Goal: Navigation & Orientation: Find specific page/section

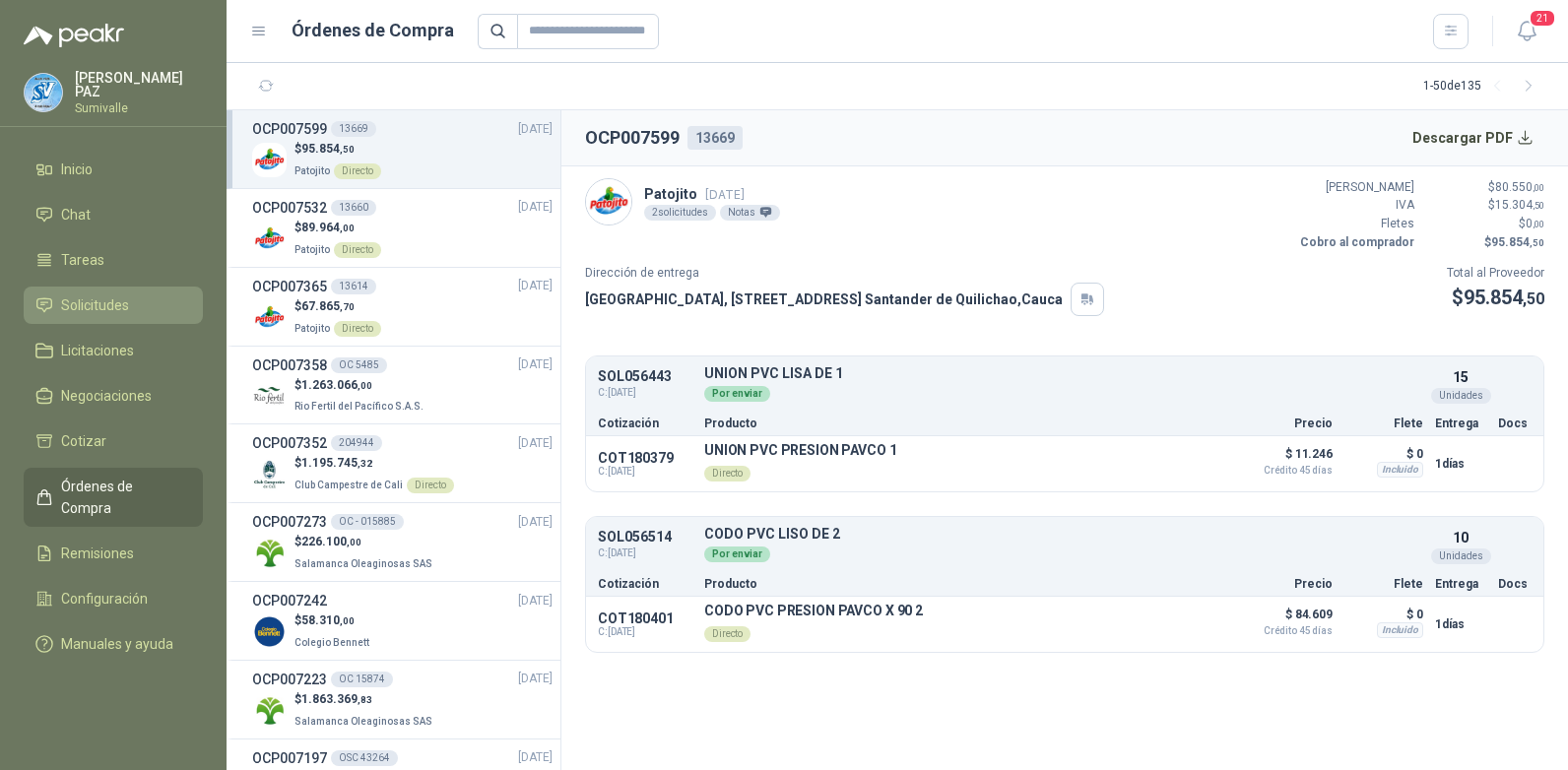
click at [144, 303] on li "Solicitudes" at bounding box center [113, 305] width 156 height 22
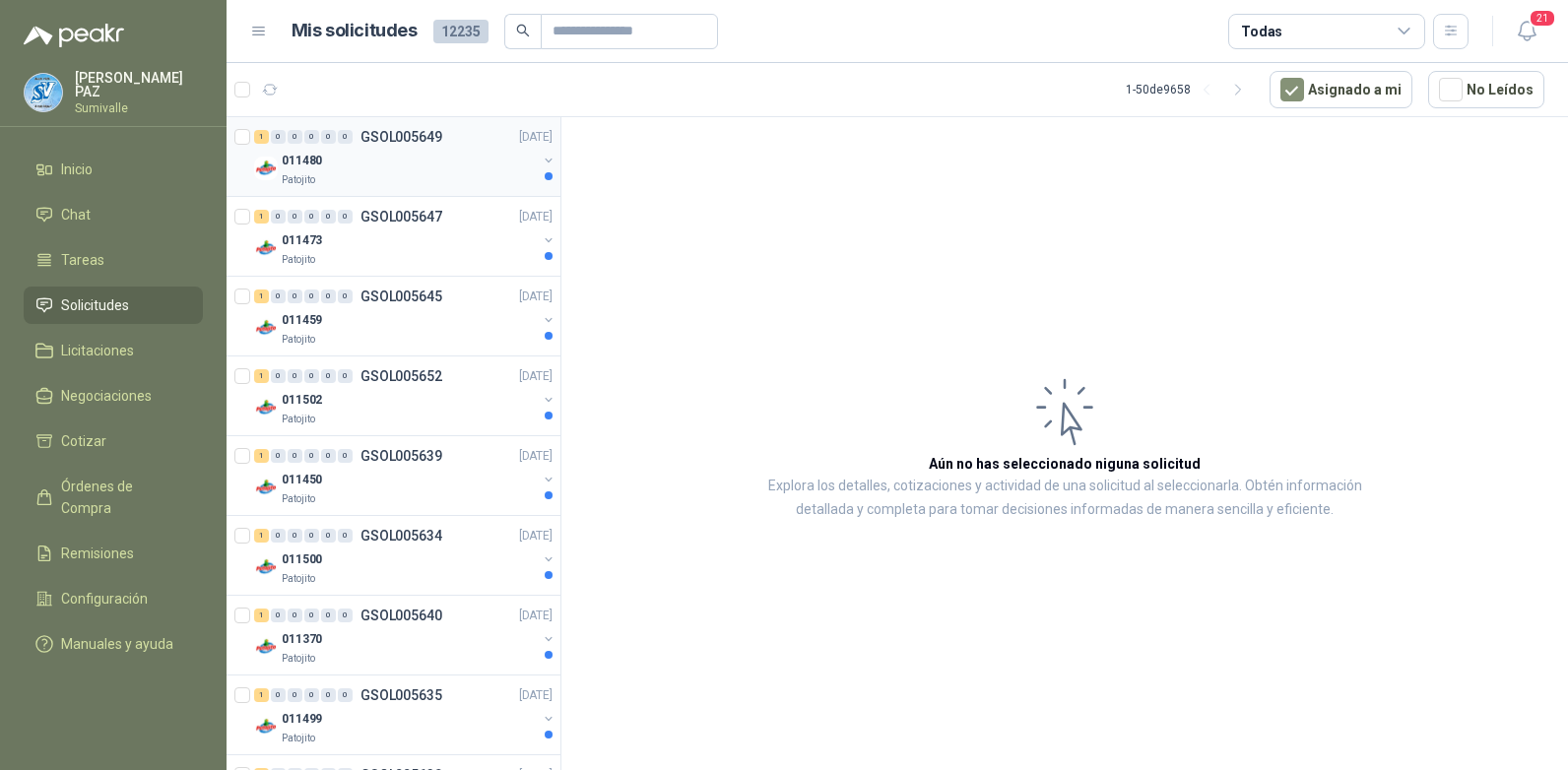
click at [390, 166] on div "011480" at bounding box center [408, 161] width 255 height 24
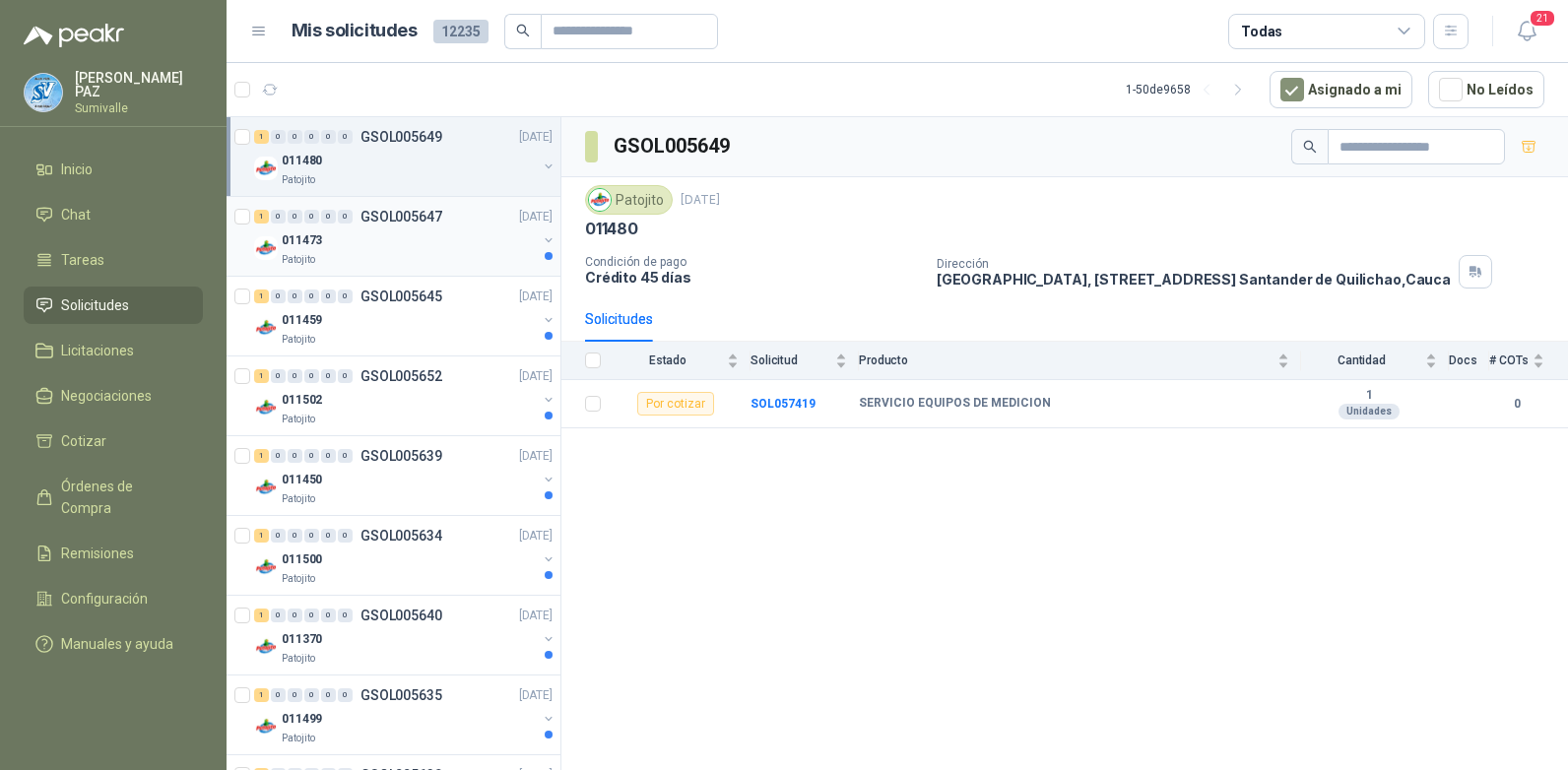
click at [392, 250] on div "011473" at bounding box center [408, 241] width 255 height 24
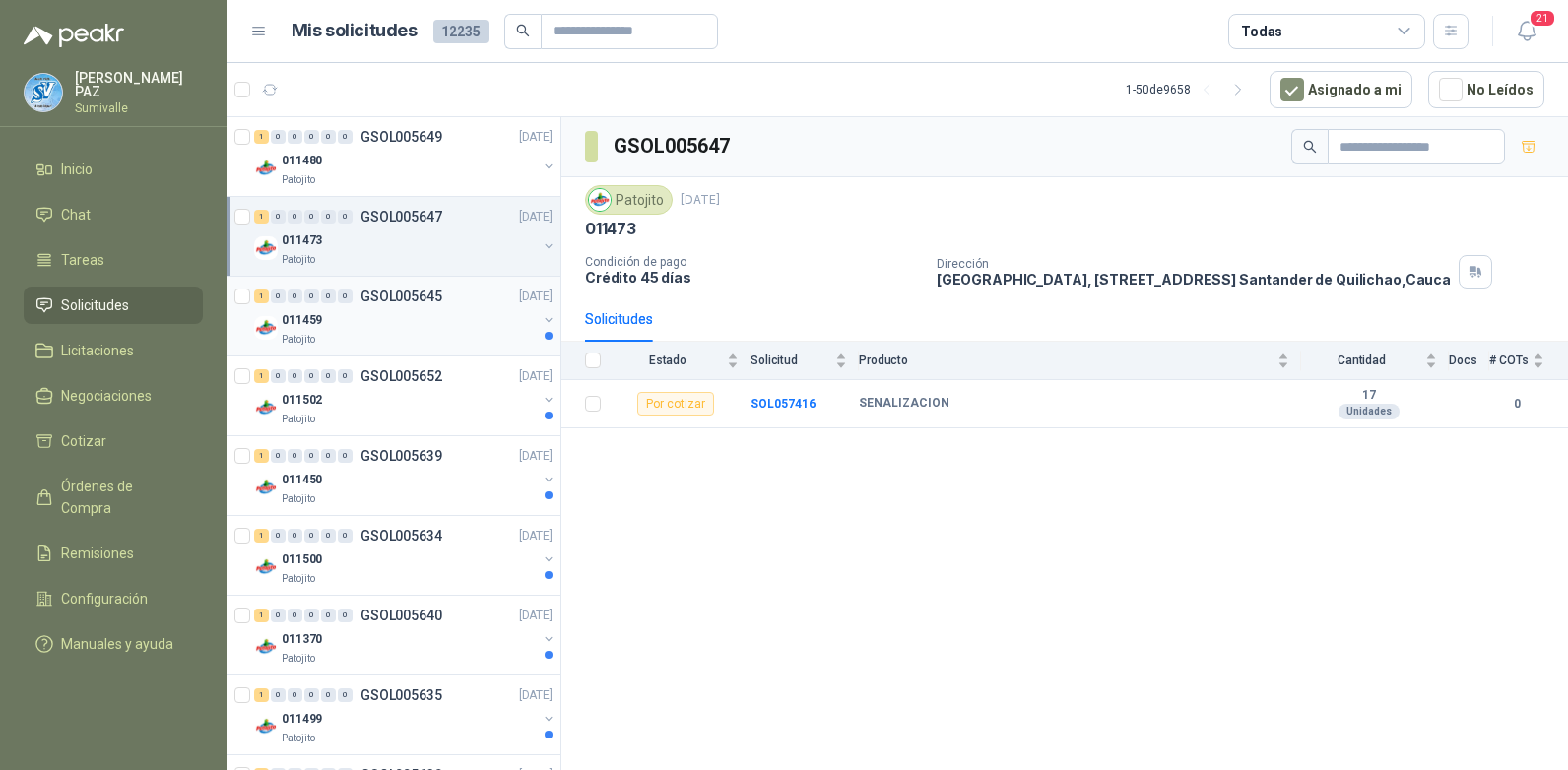
click at [423, 317] on div "011459" at bounding box center [408, 320] width 255 height 24
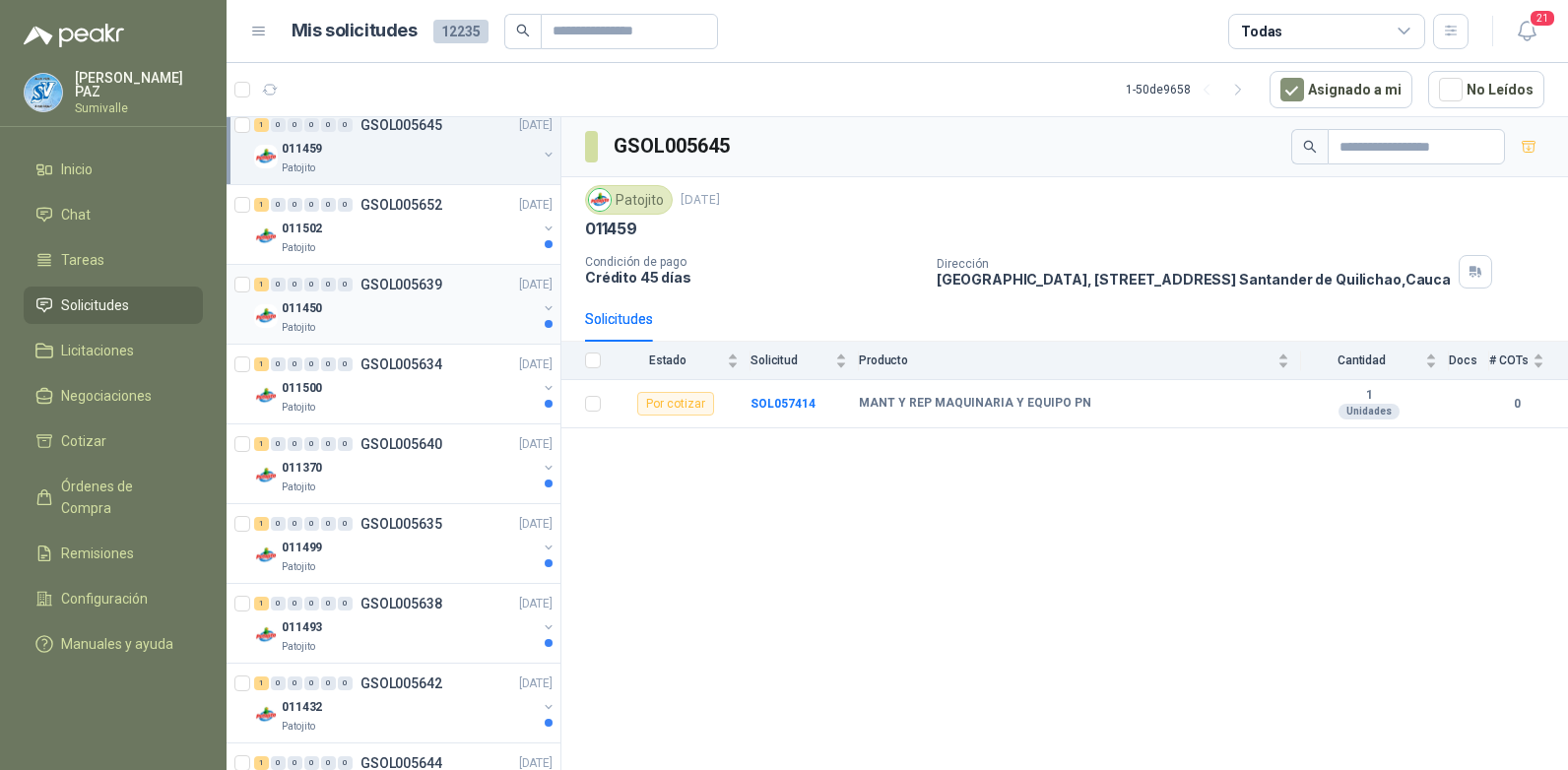
scroll to position [197, 0]
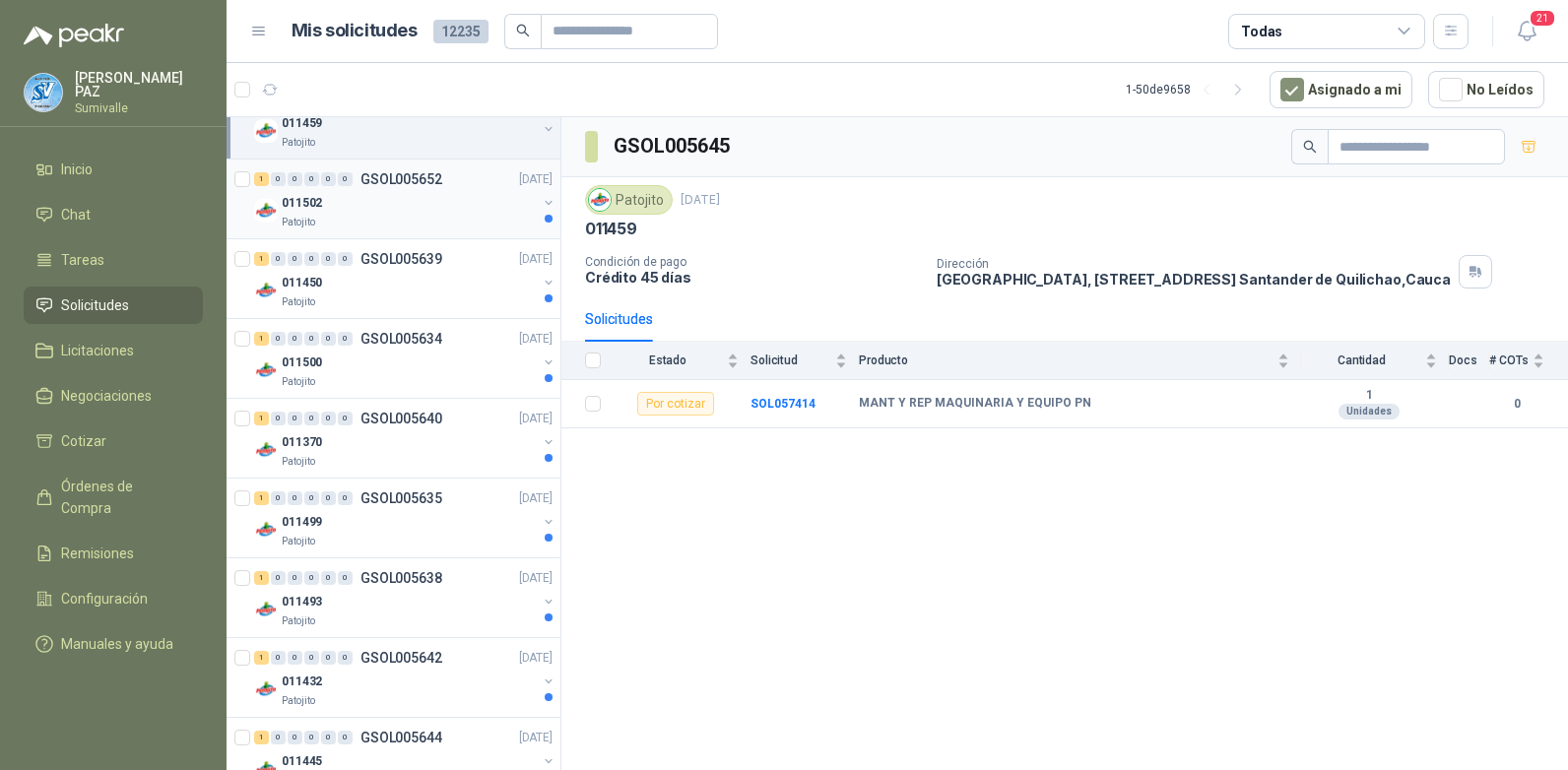
click at [434, 218] on div "Patojito" at bounding box center [408, 223] width 255 height 16
click at [431, 281] on div "011450" at bounding box center [408, 282] width 255 height 24
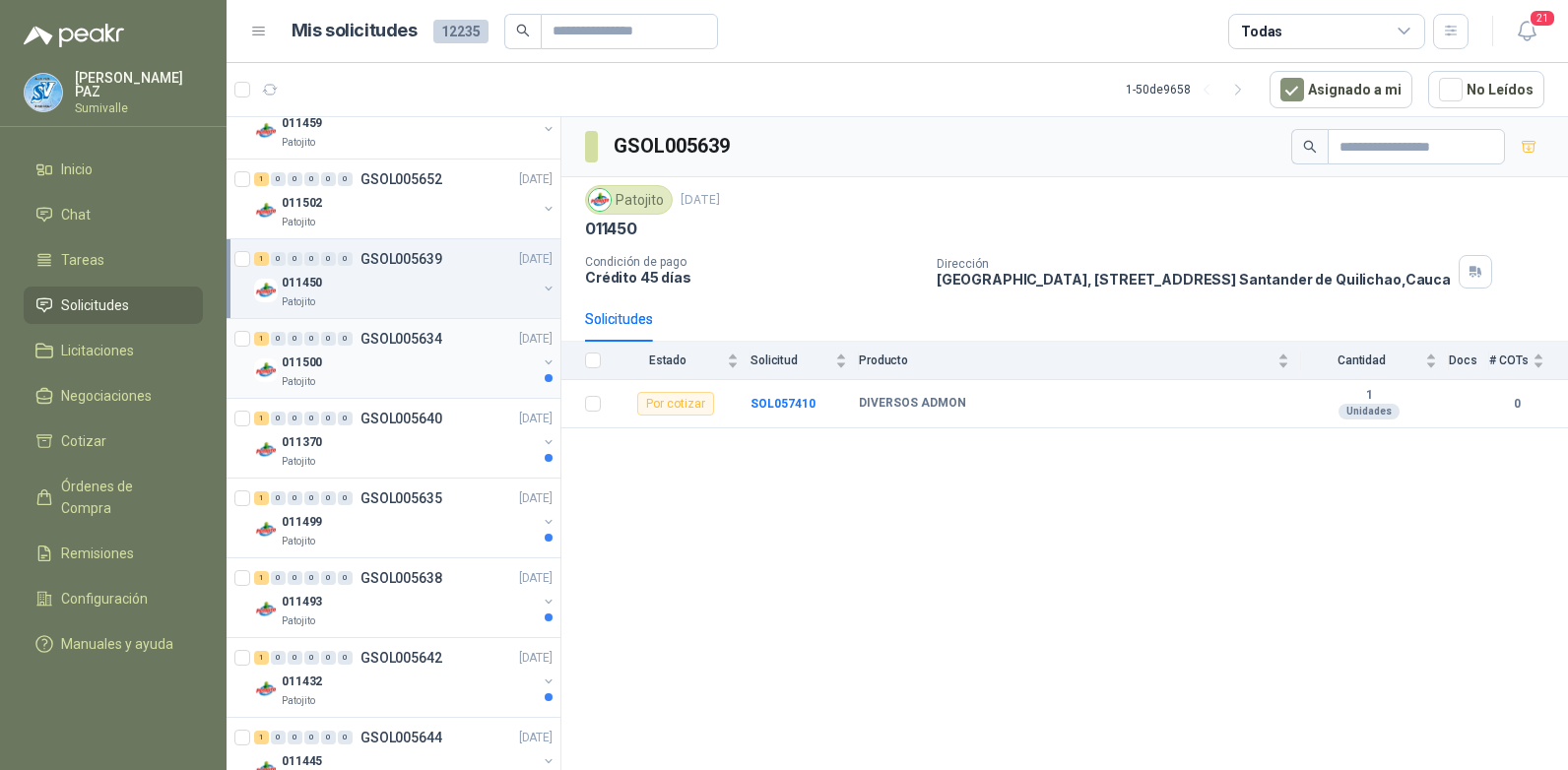
click at [425, 377] on div "Patojito" at bounding box center [408, 383] width 255 height 16
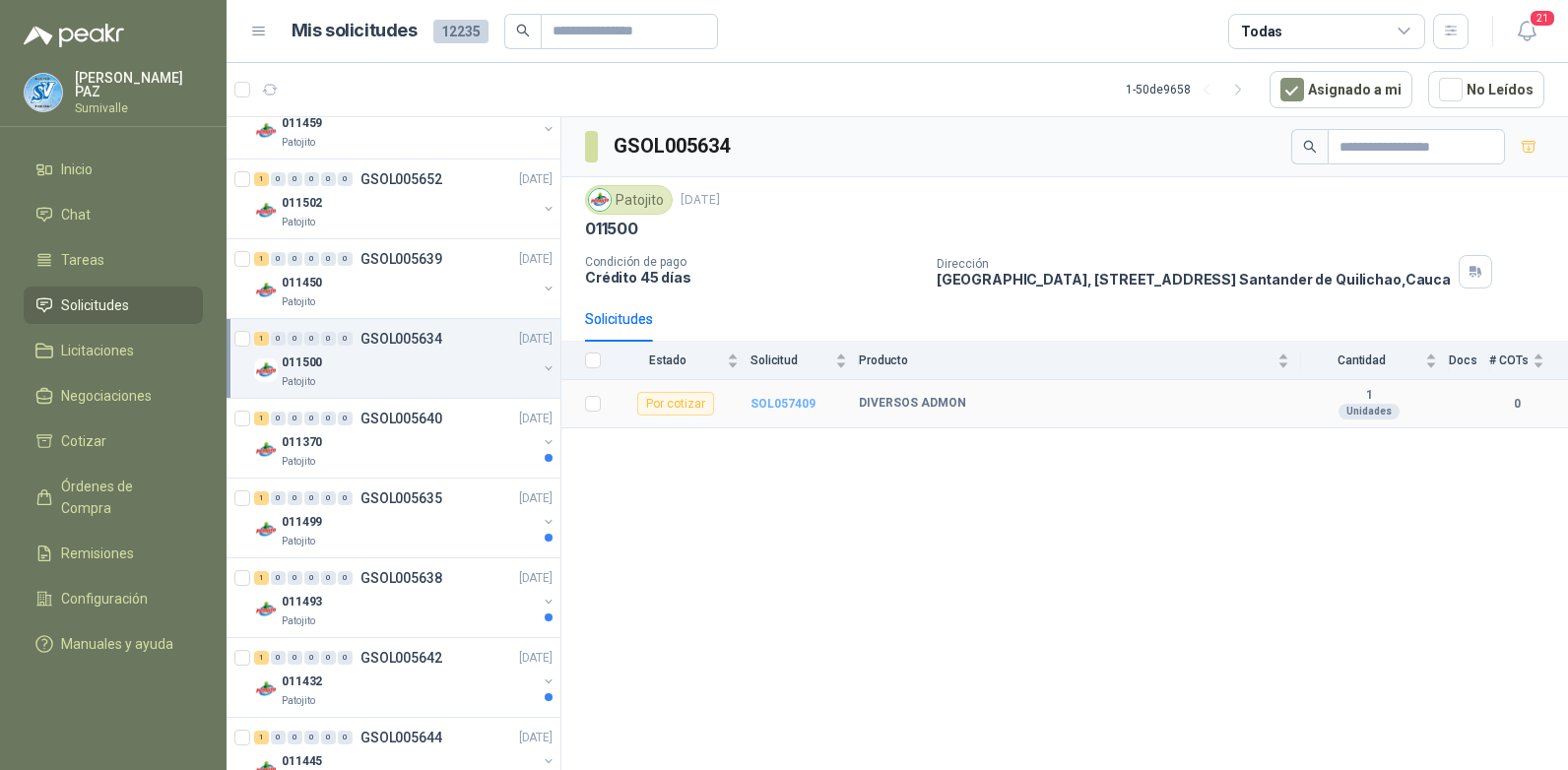
click at [784, 404] on b "SOL057409" at bounding box center [783, 404] width 65 height 14
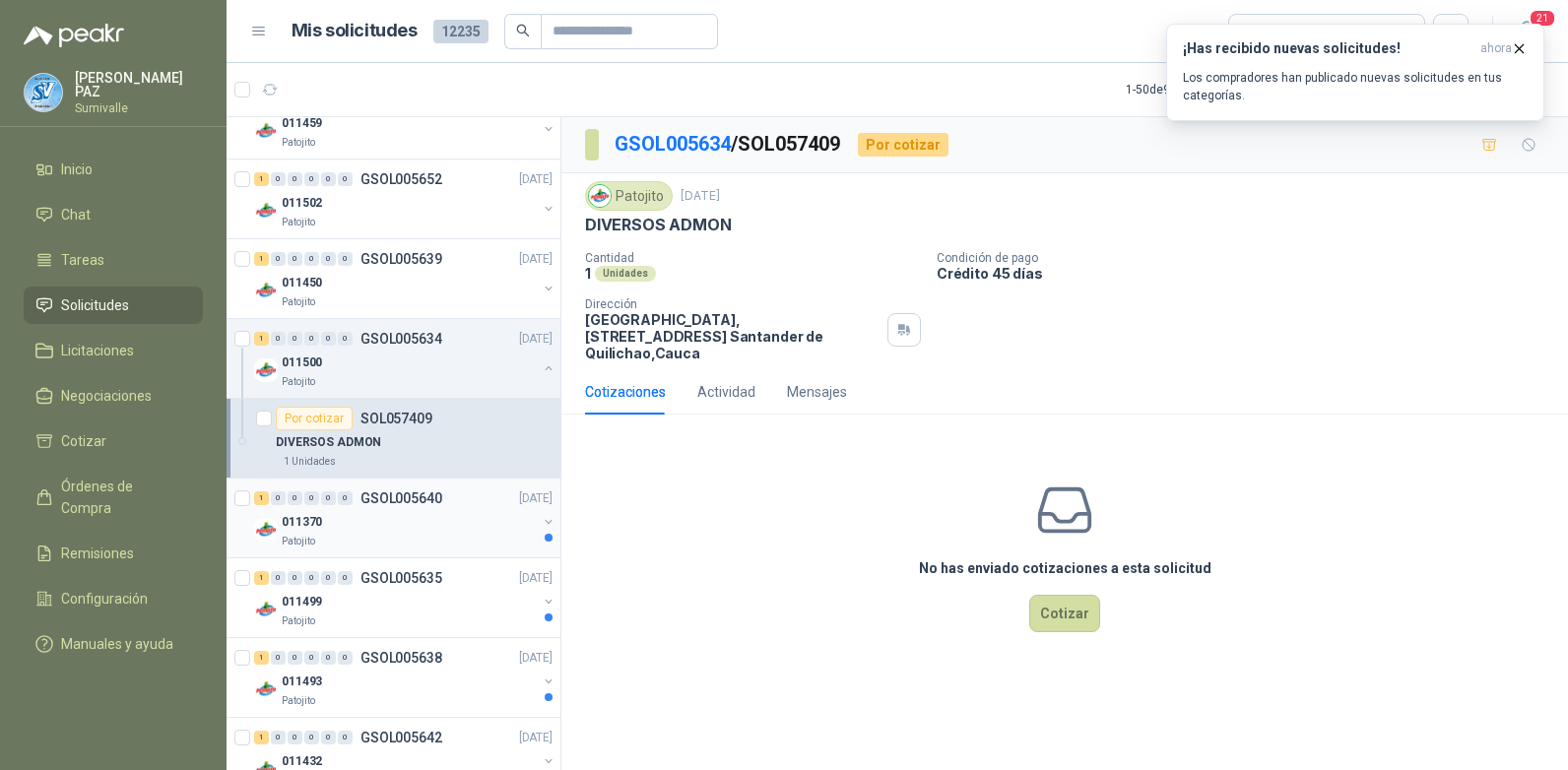
click at [410, 495] on p "GSOL005640" at bounding box center [401, 498] width 81 height 14
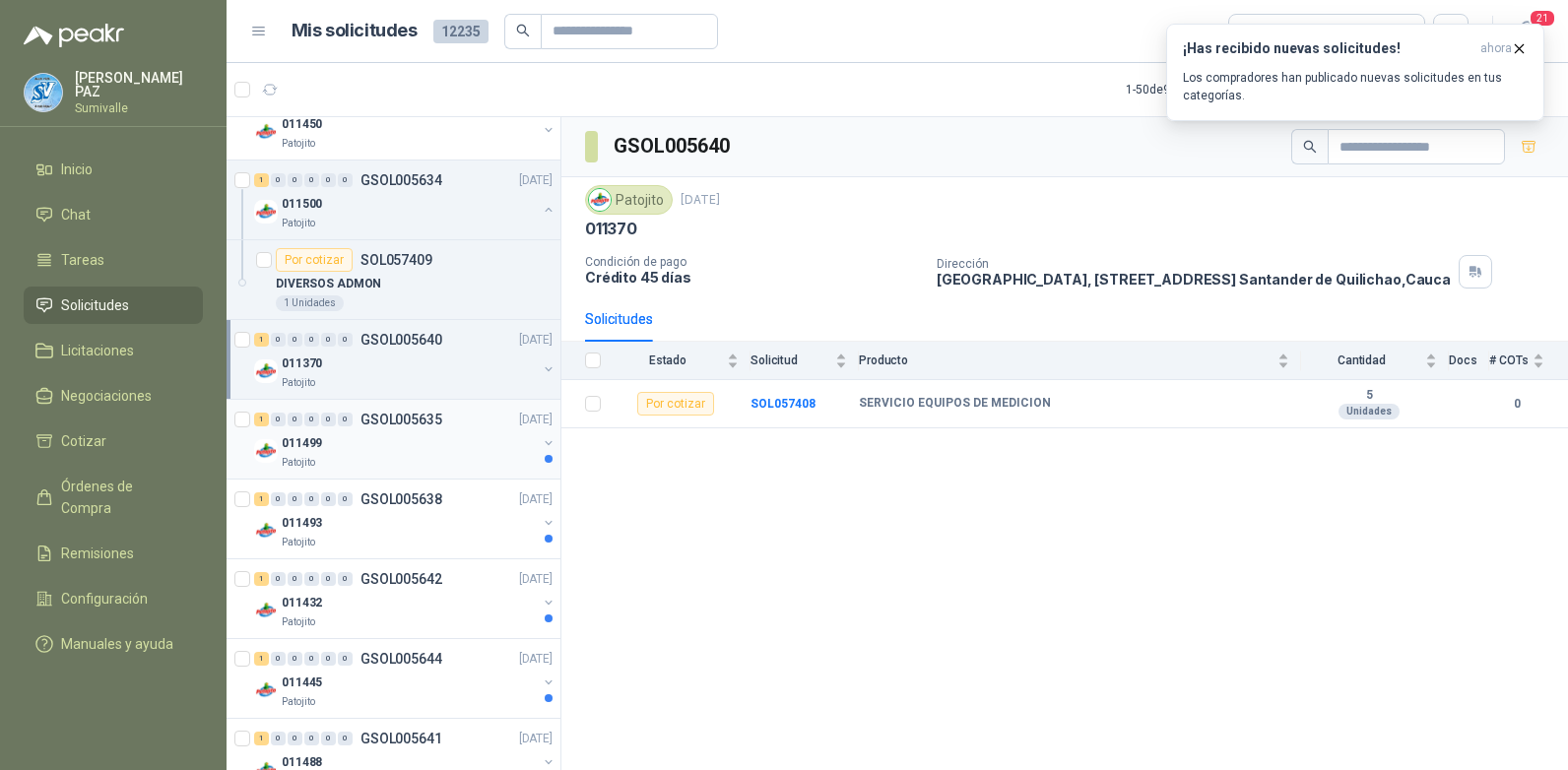
scroll to position [394, 0]
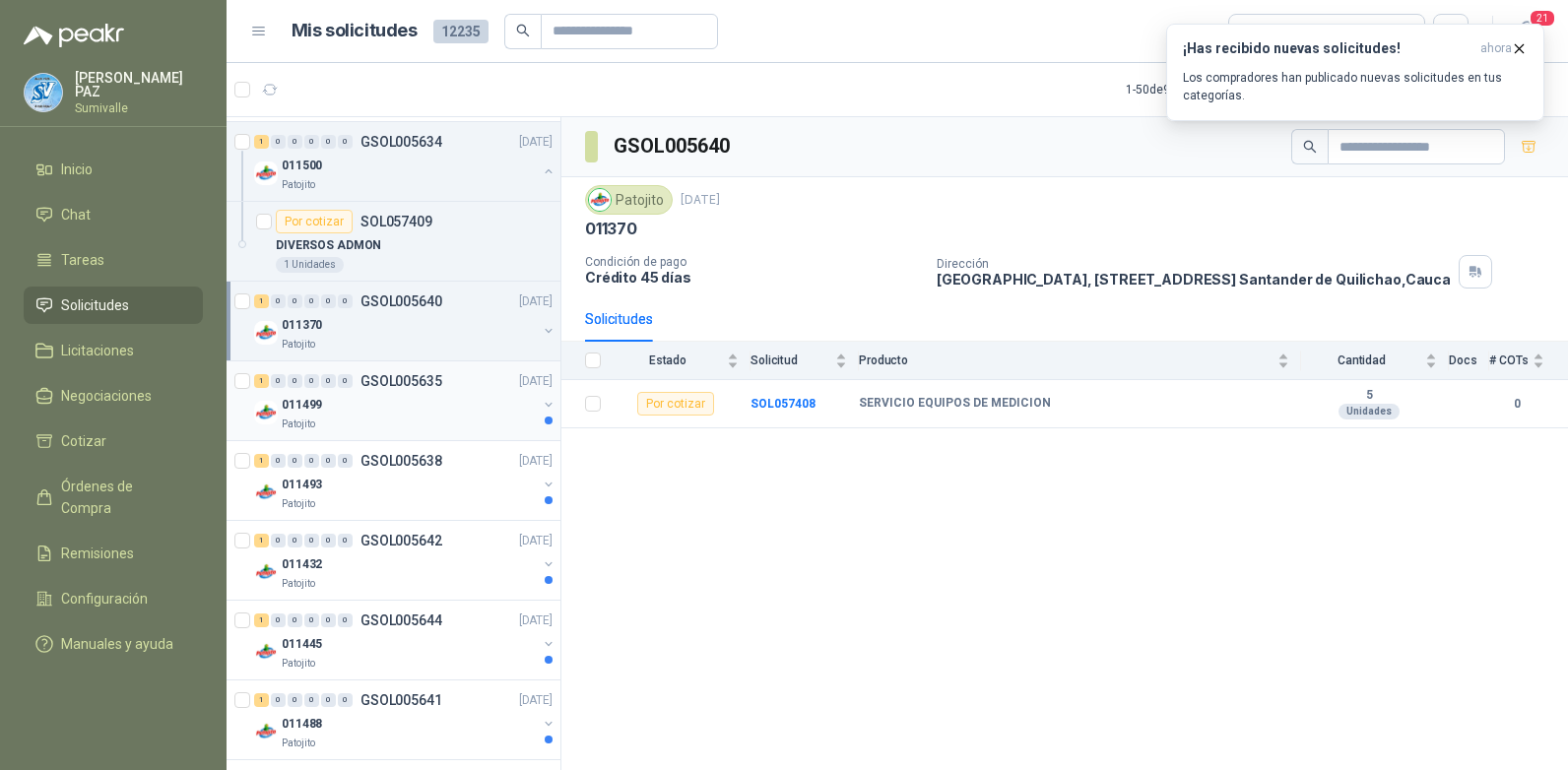
click at [424, 406] on div "011499" at bounding box center [408, 405] width 255 height 24
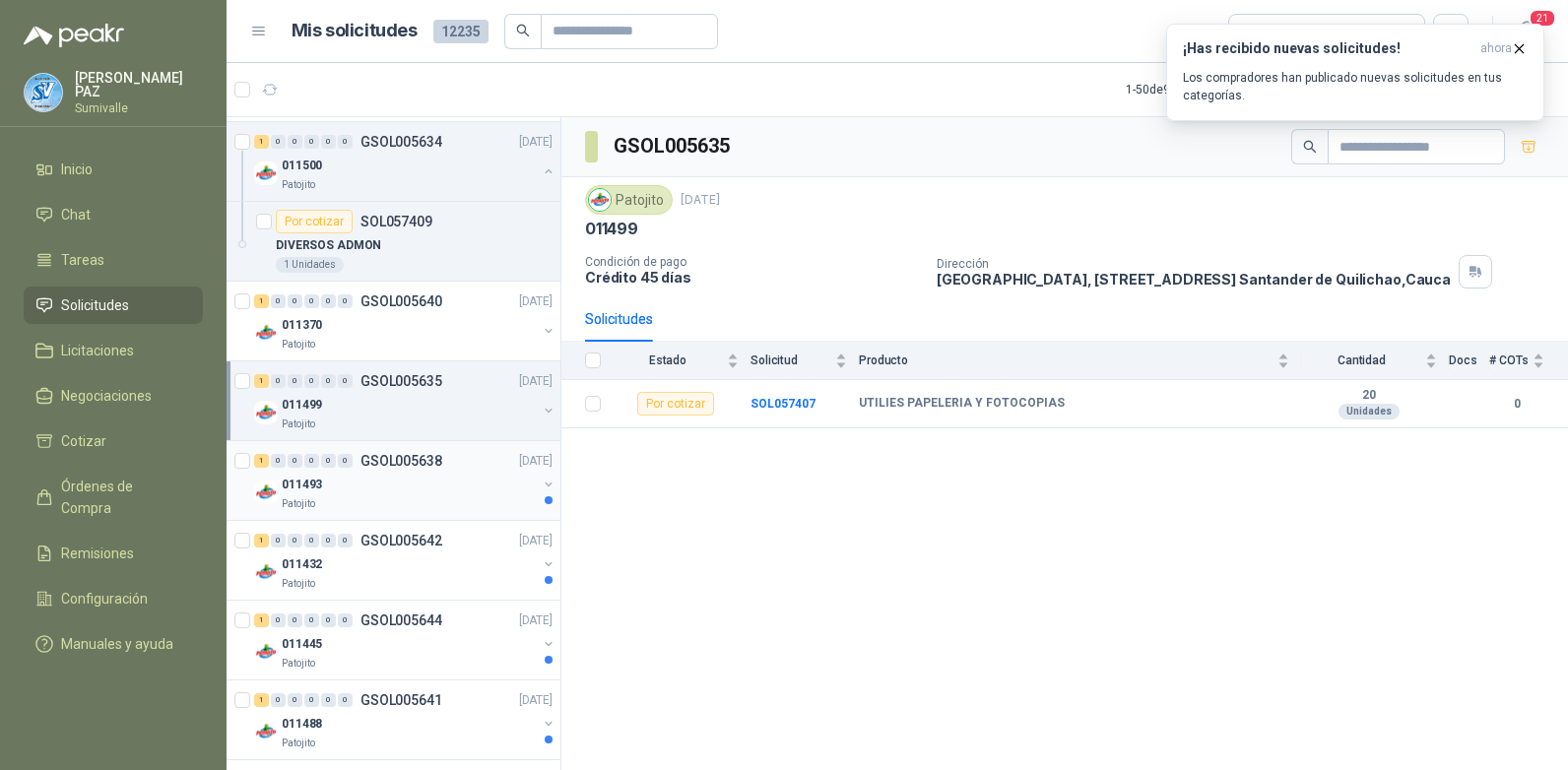
click at [430, 472] on div "1 0 0 0 0 0 GSOL005638 [DATE]" at bounding box center [404, 461] width 302 height 24
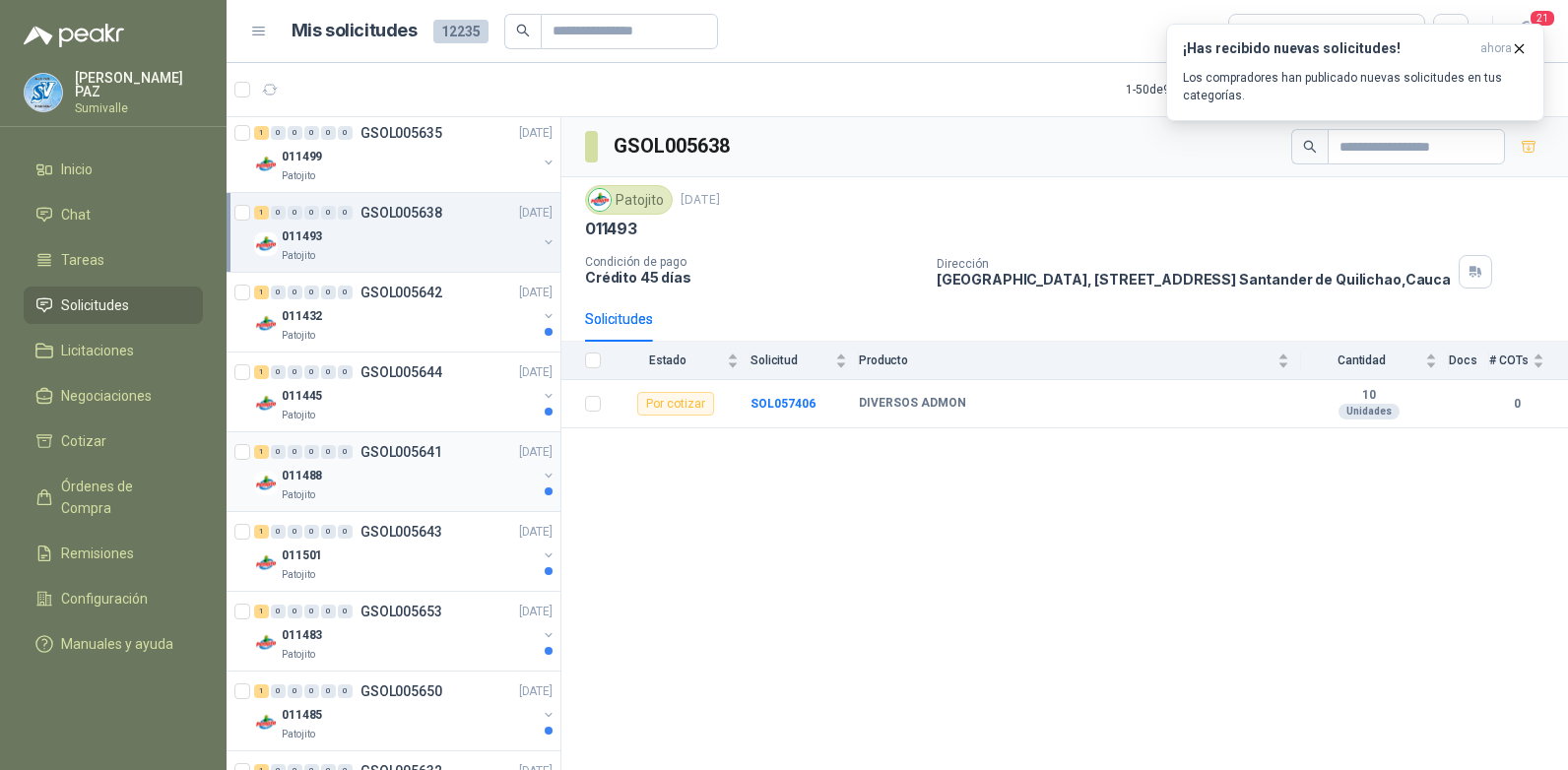
scroll to position [690, 0]
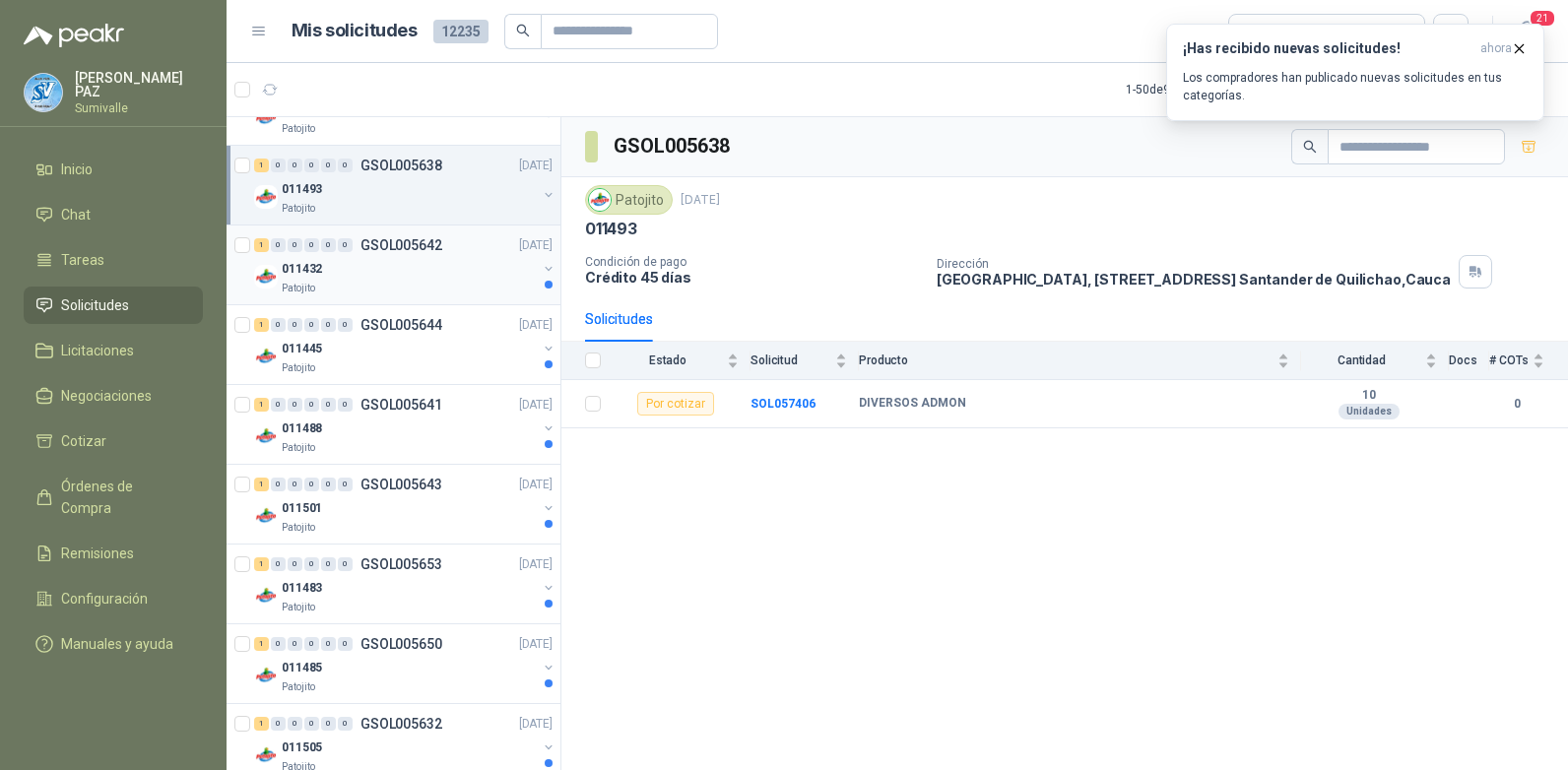
click at [452, 290] on div "Patojito" at bounding box center [408, 288] width 255 height 16
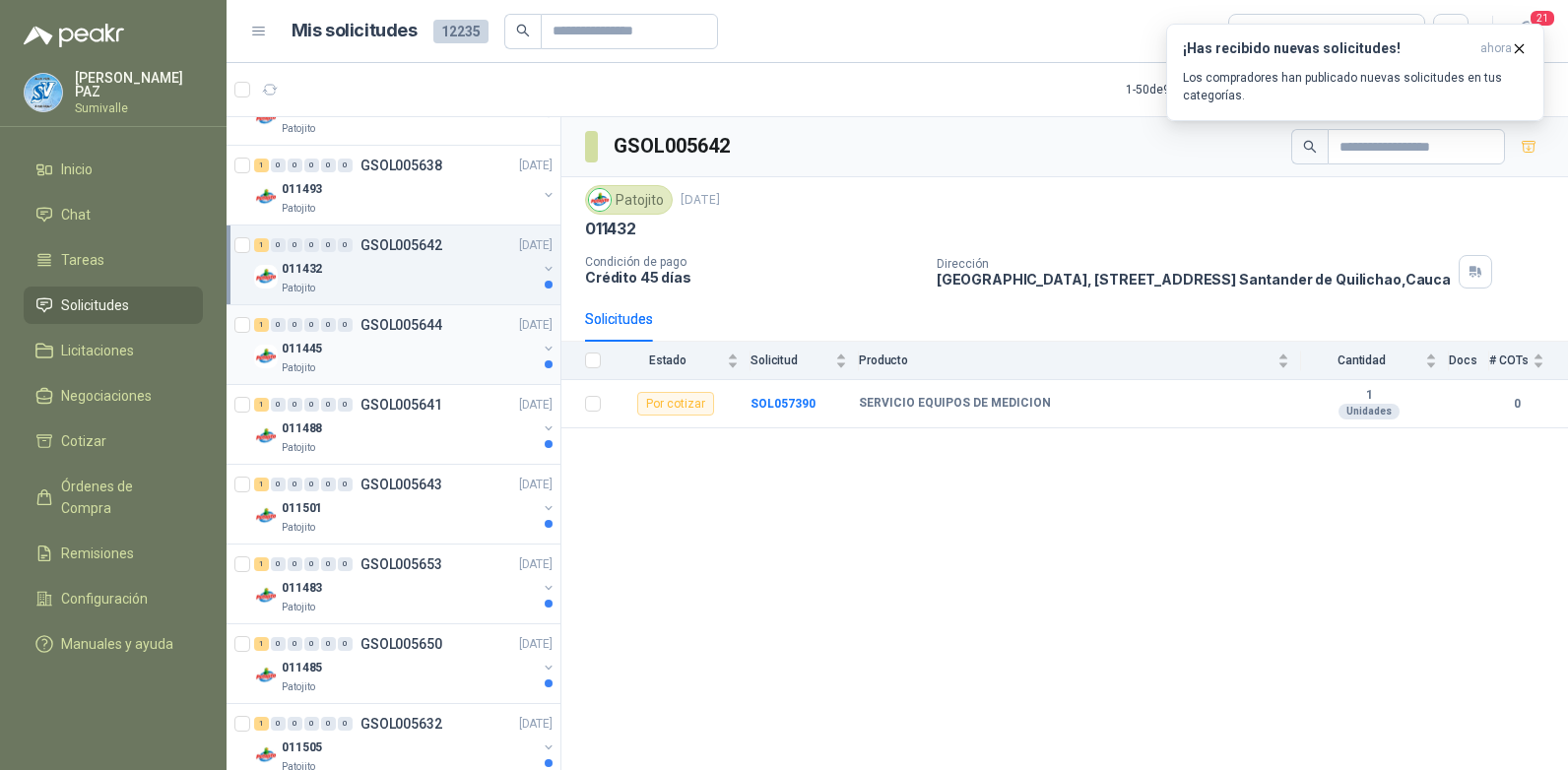
click at [444, 356] on div "011445" at bounding box center [408, 349] width 255 height 24
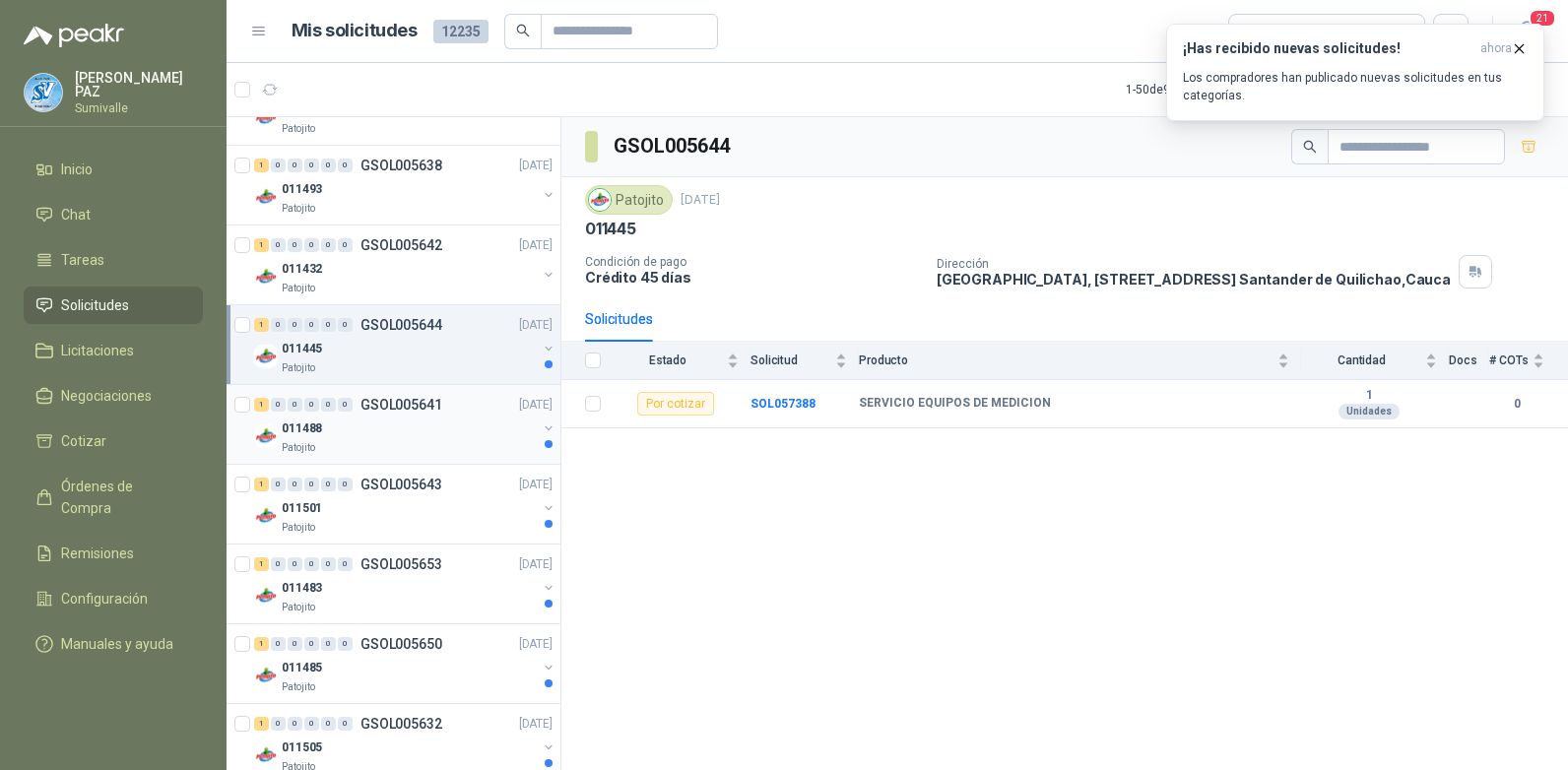
click at [437, 425] on div "011488" at bounding box center [408, 428] width 255 height 24
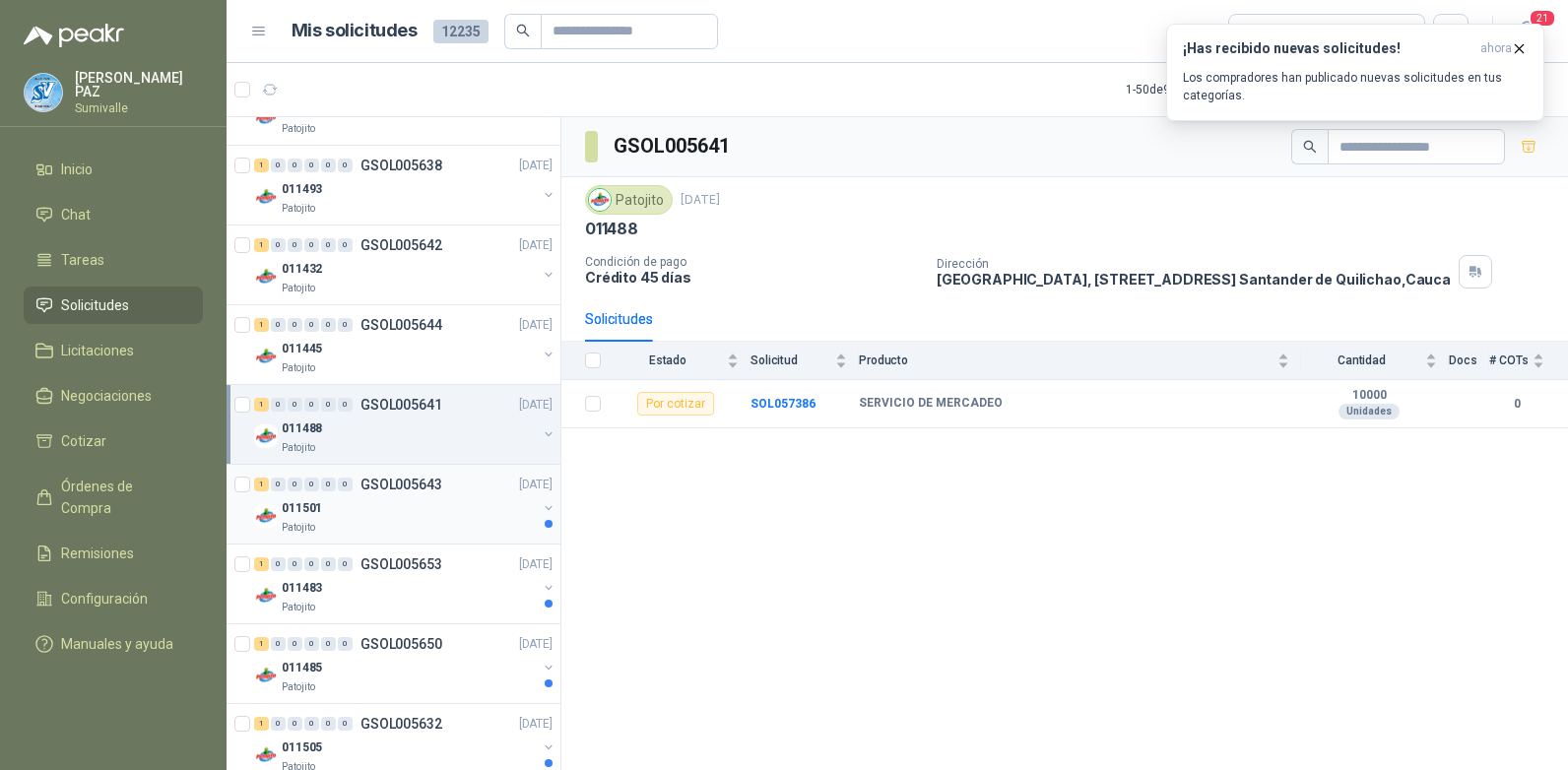
click at [433, 515] on div "011501" at bounding box center [408, 508] width 255 height 24
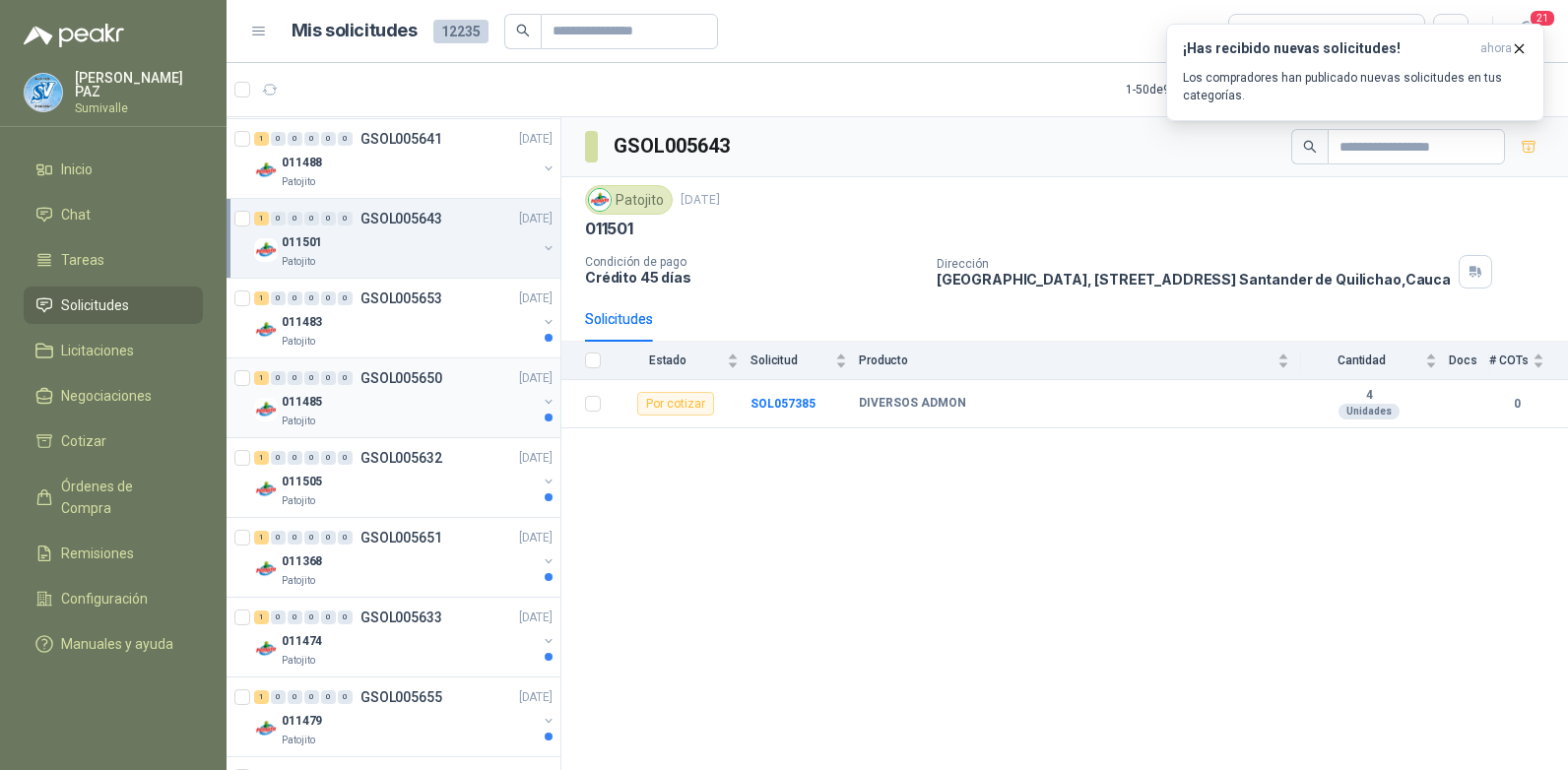
scroll to position [985, 0]
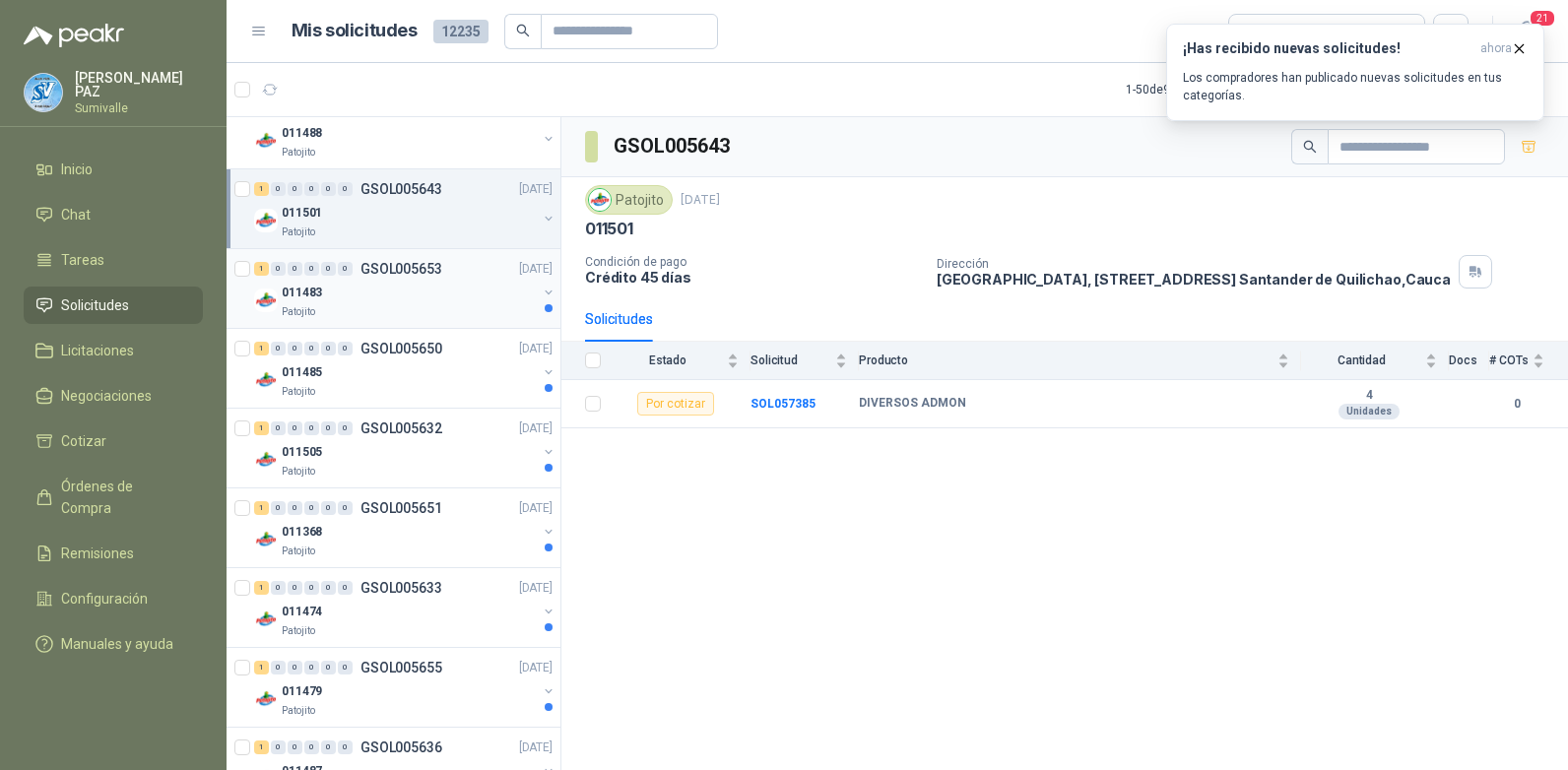
click at [422, 300] on div "011483" at bounding box center [408, 292] width 255 height 24
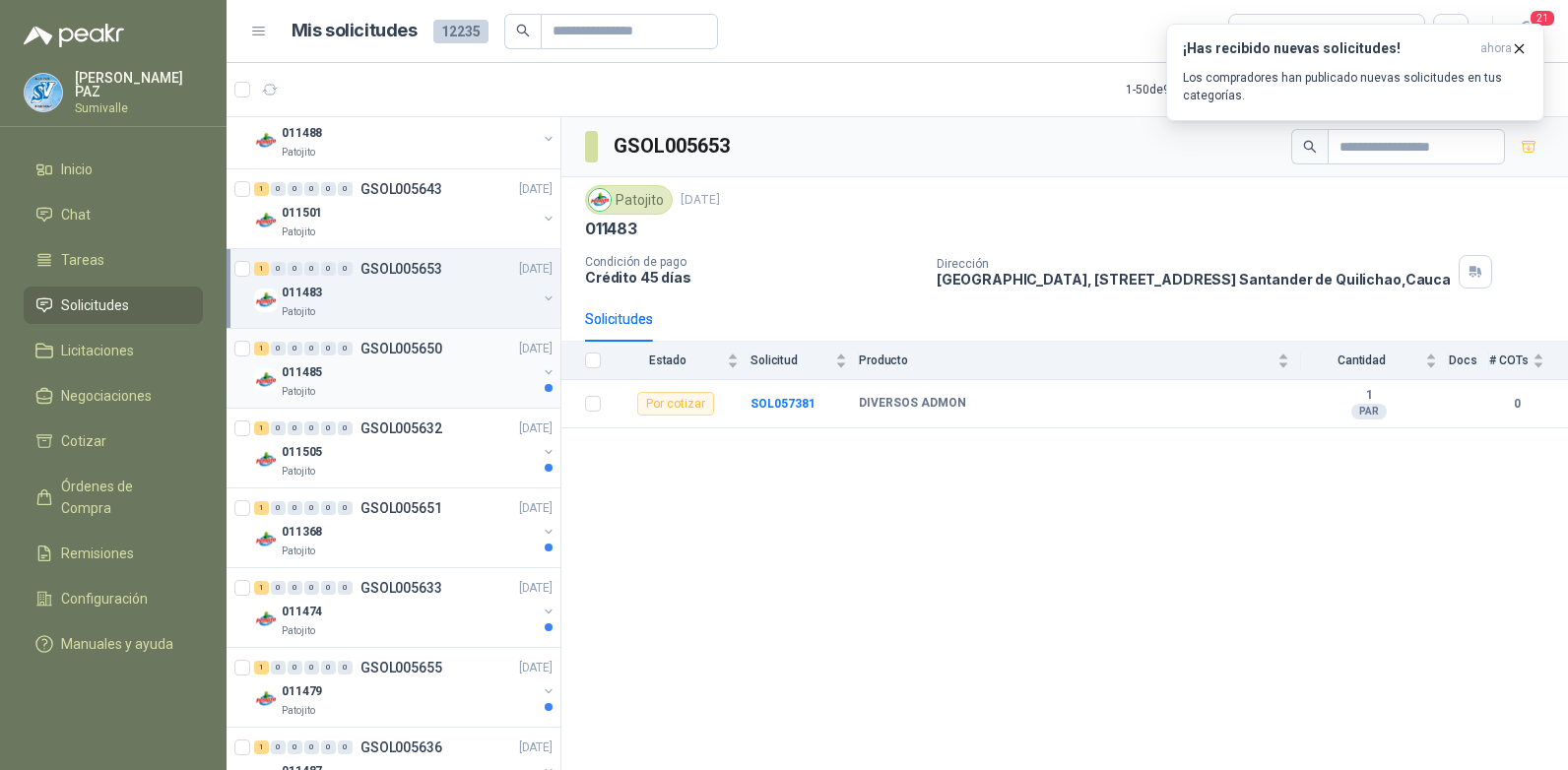
click at [432, 368] on div "011485" at bounding box center [408, 373] width 255 height 24
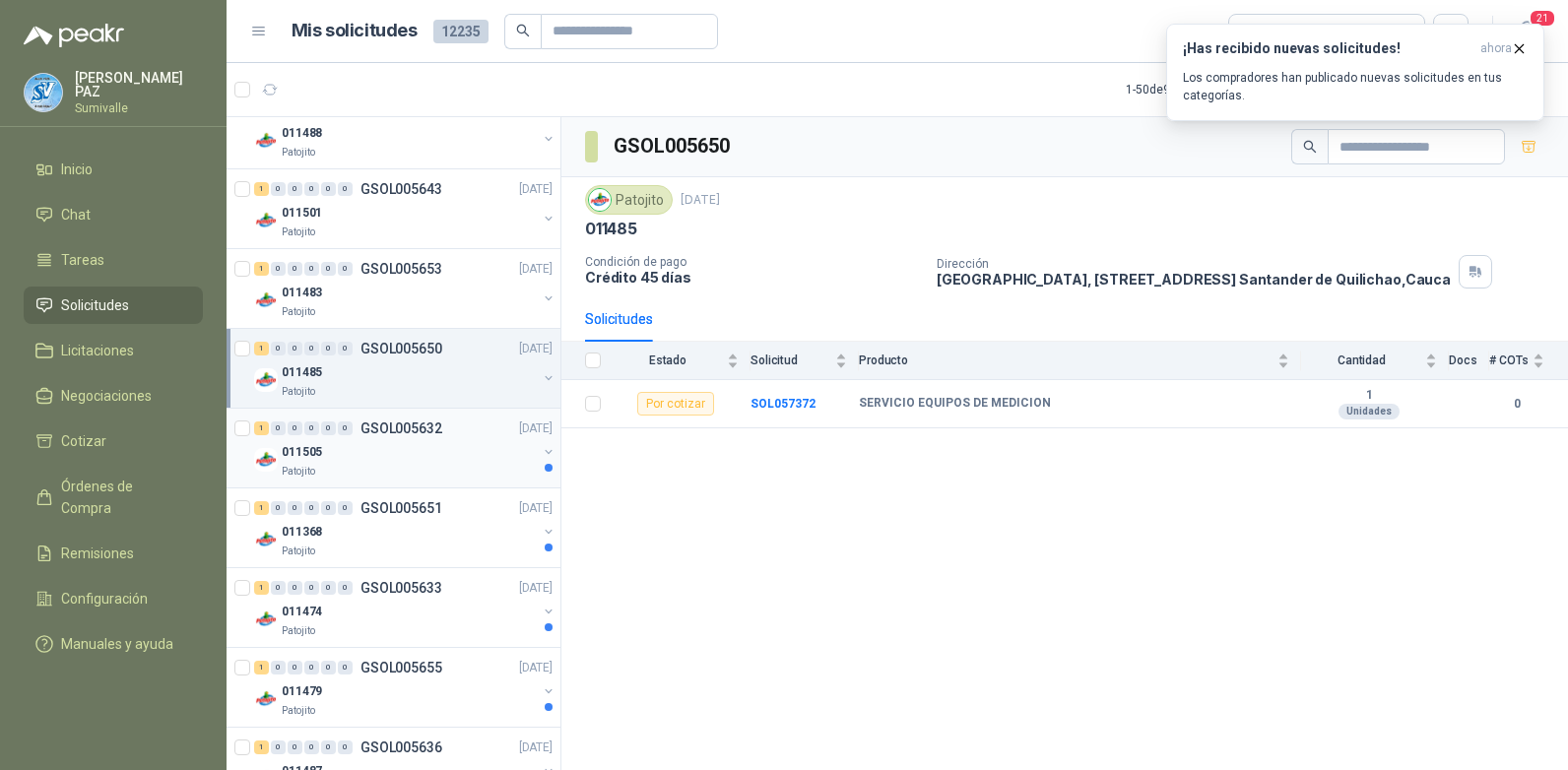
click at [421, 437] on div "1 0 0 0 0 0 GSOL005632 [DATE]" at bounding box center [404, 428] width 302 height 24
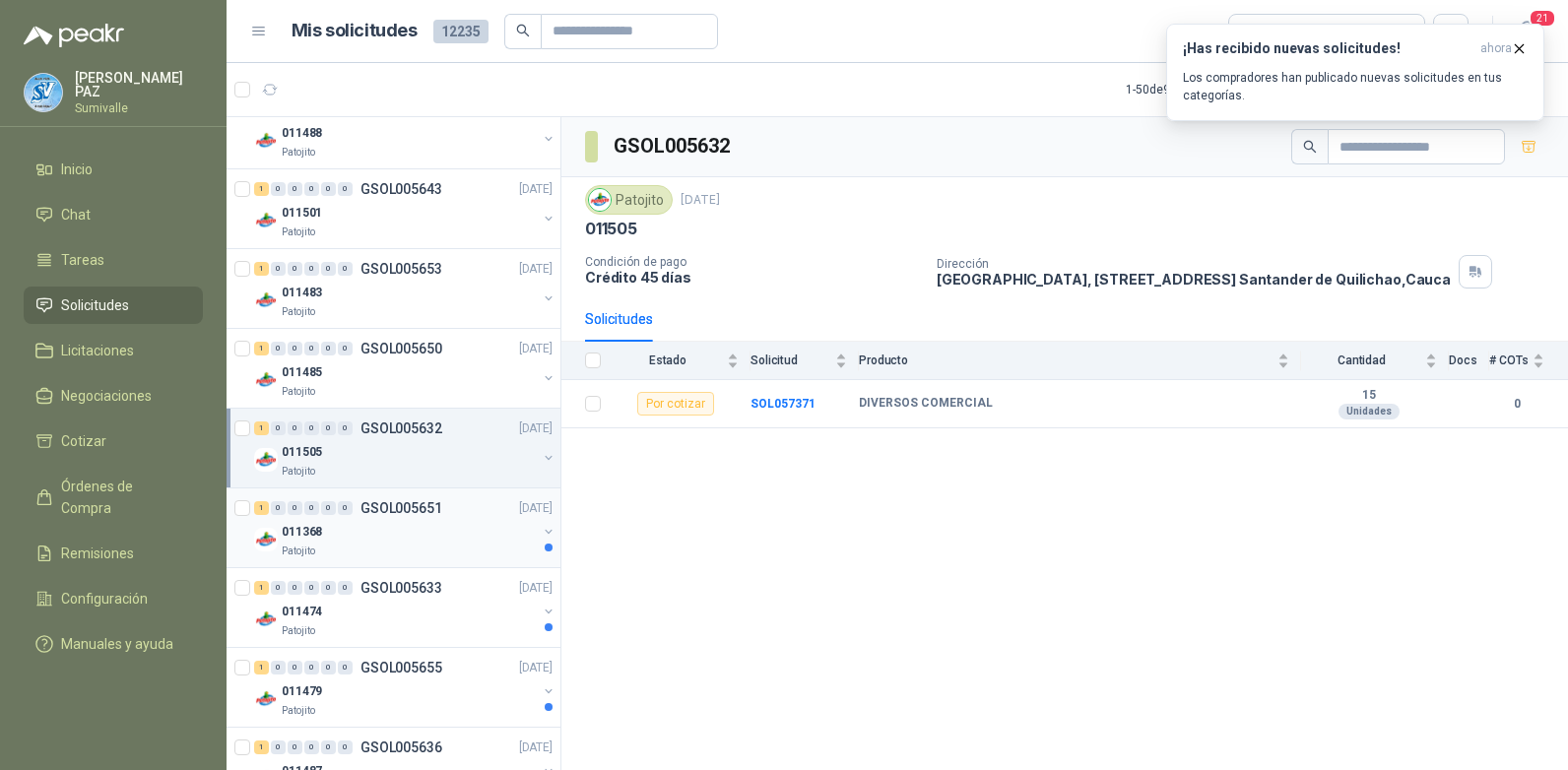
click at [421, 515] on p "GSOL005651" at bounding box center [401, 508] width 81 height 14
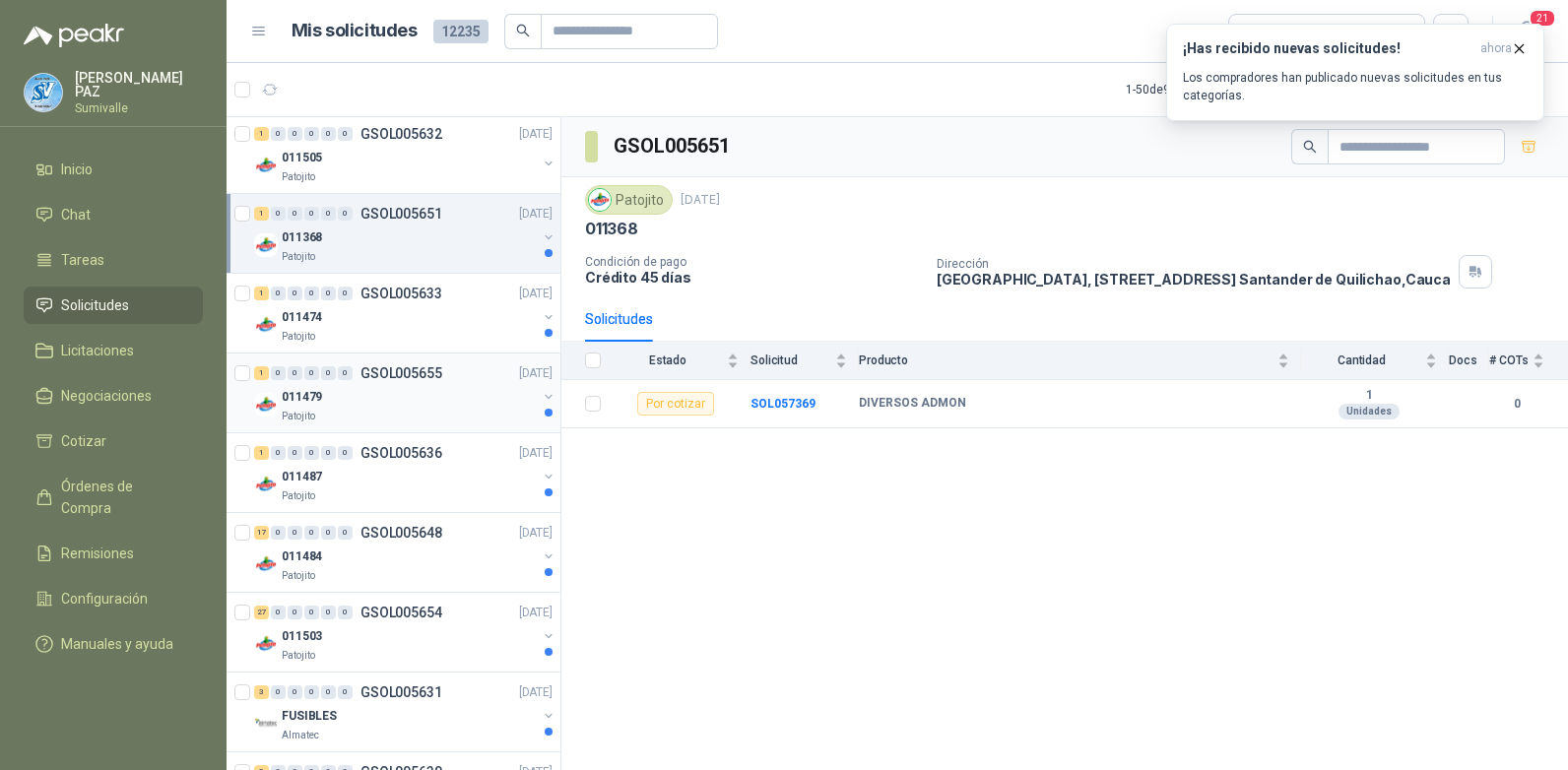
scroll to position [1280, 0]
click at [443, 323] on div "011474" at bounding box center [408, 316] width 255 height 24
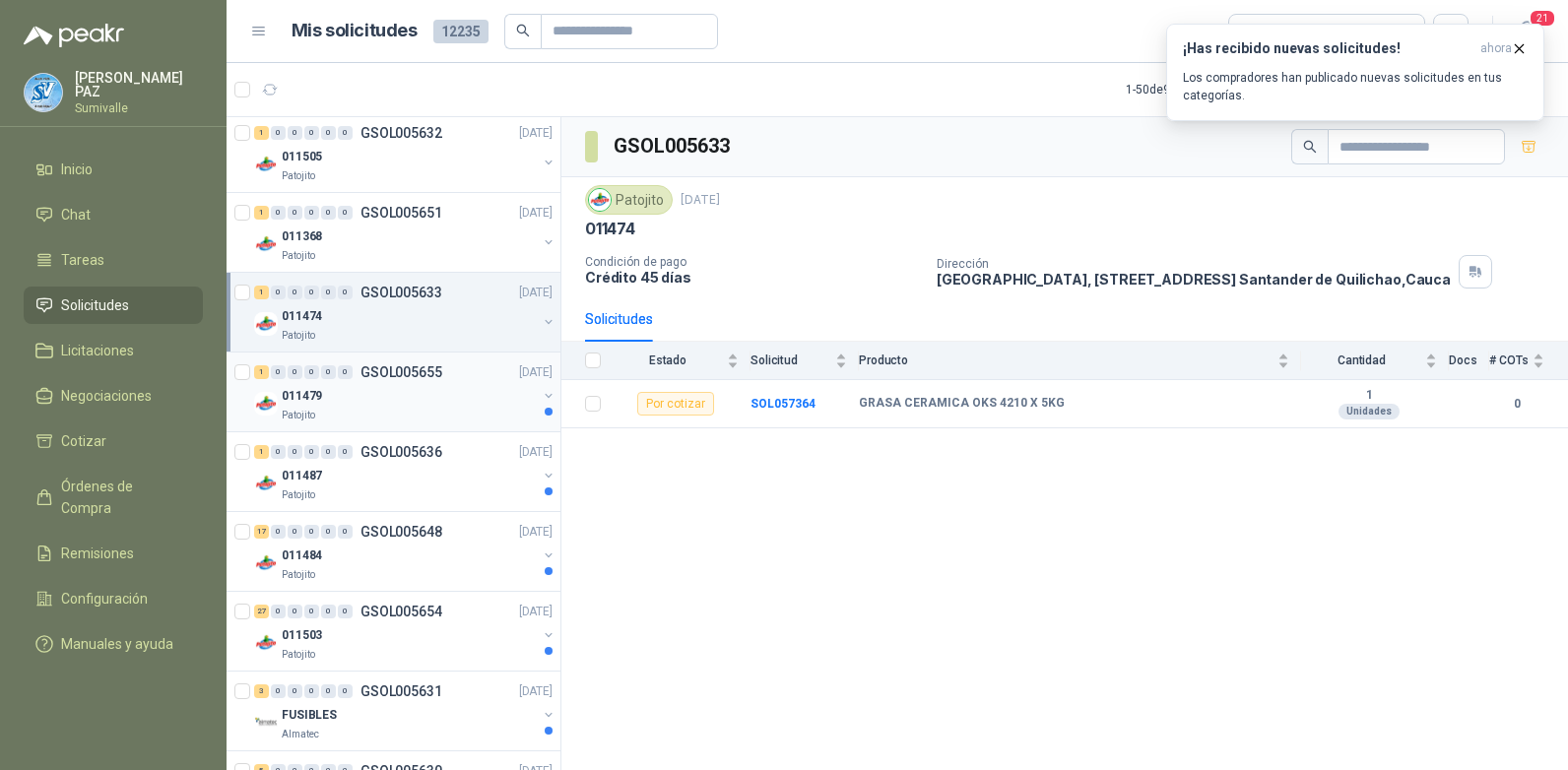
click at [421, 395] on div "011479" at bounding box center [408, 396] width 255 height 24
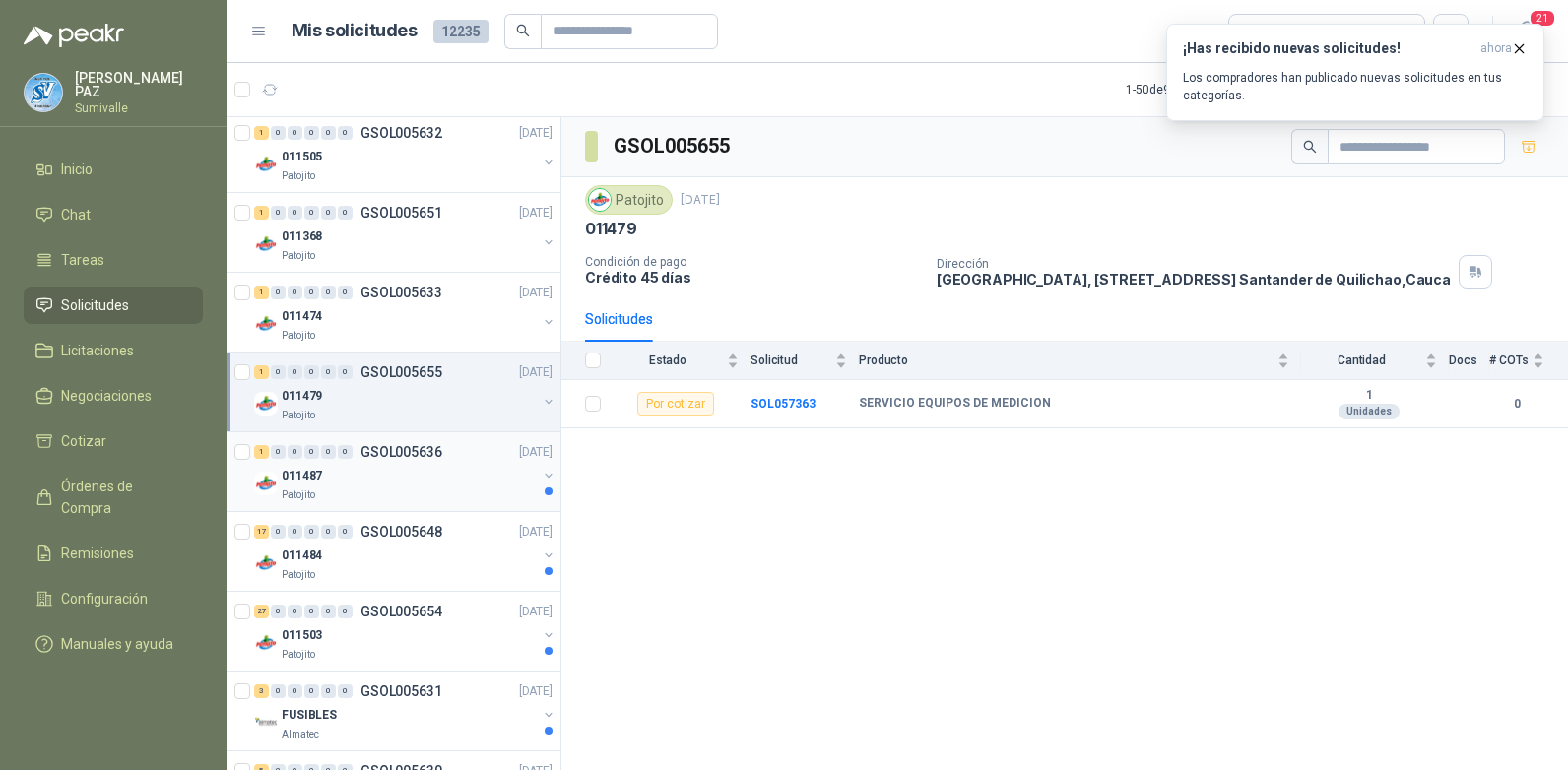
click at [421, 478] on div "011487" at bounding box center [408, 476] width 255 height 24
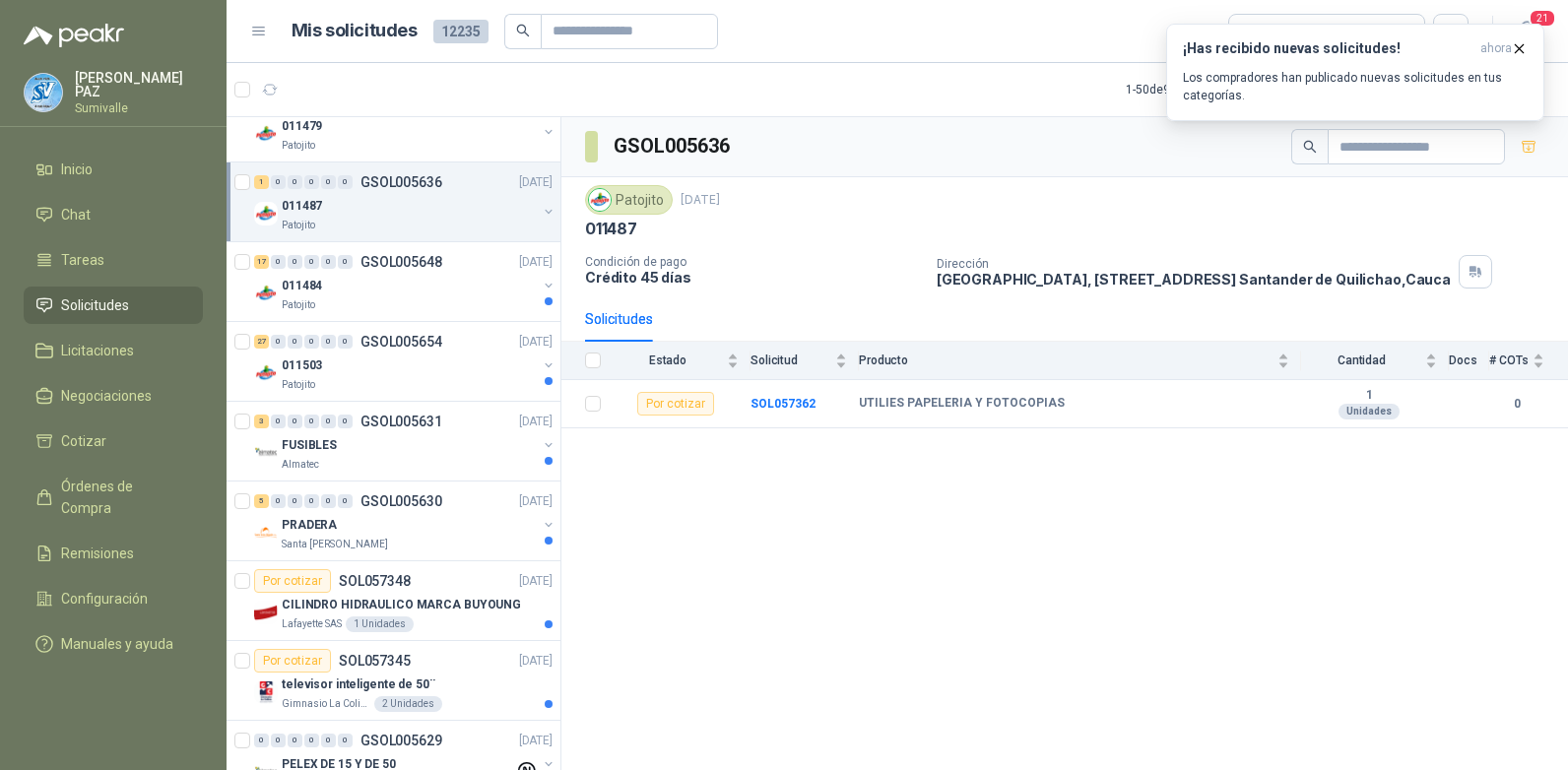
scroll to position [1576, 0]
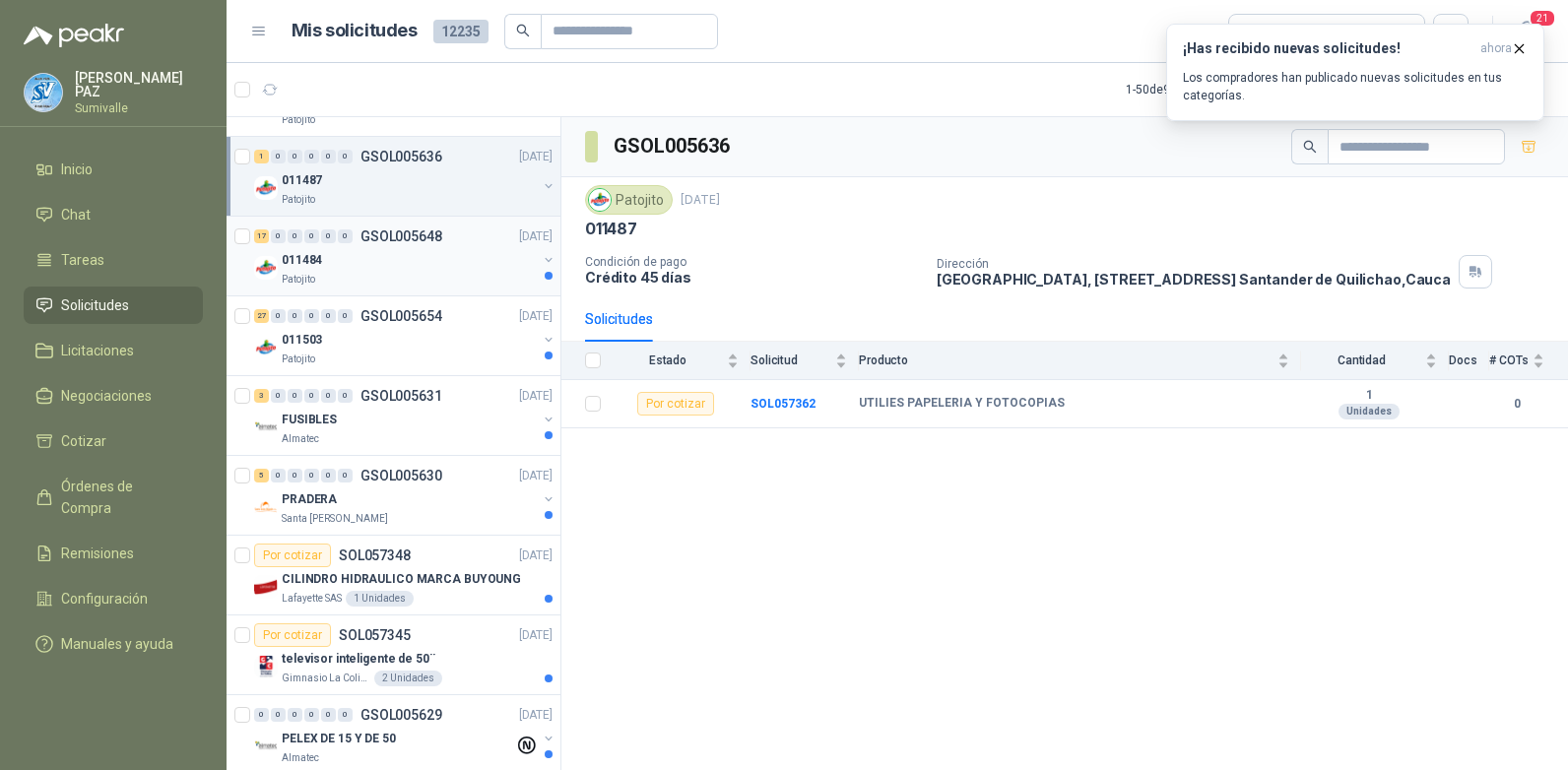
click at [378, 275] on div "Patojito" at bounding box center [408, 279] width 255 height 16
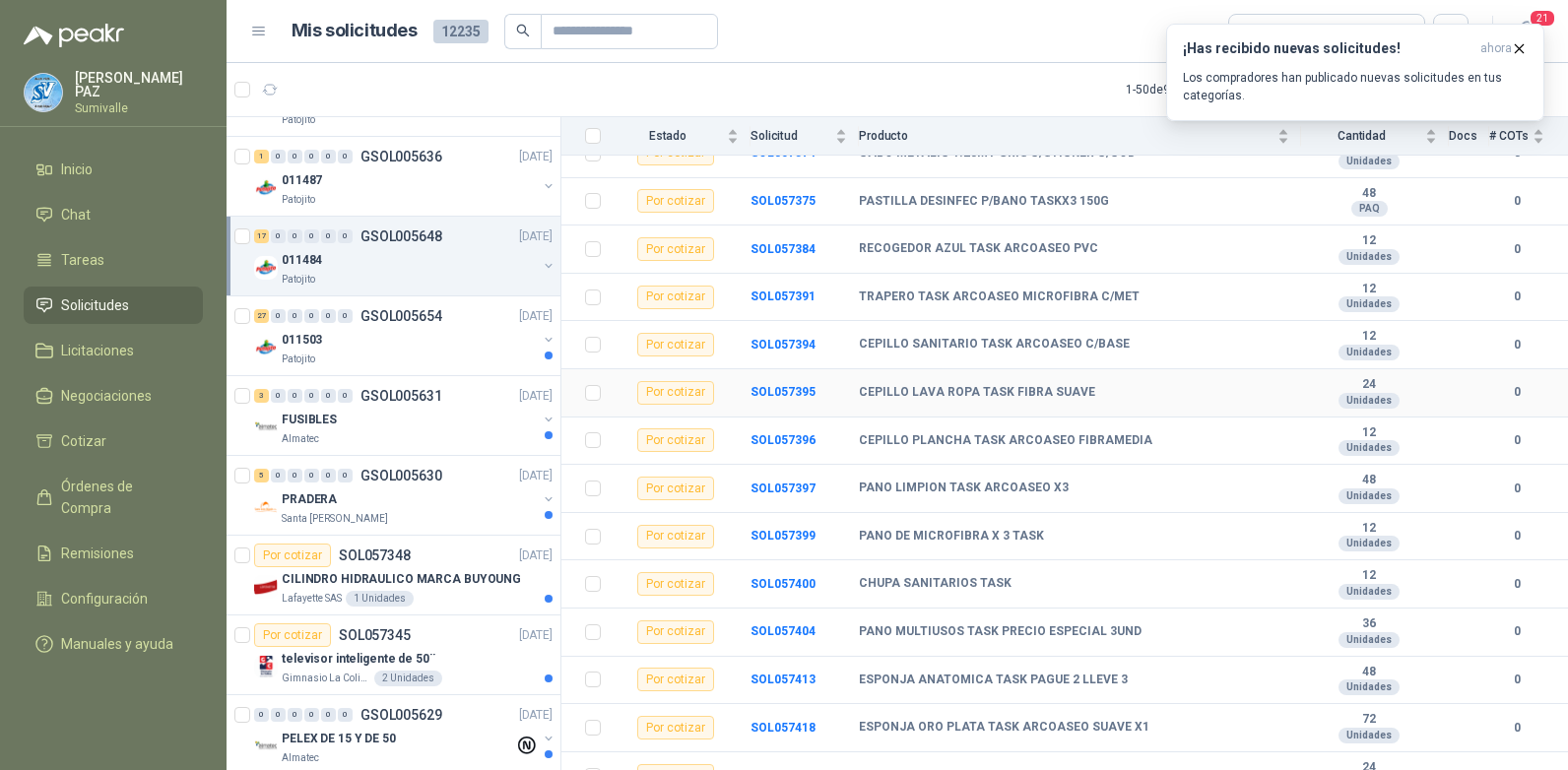
scroll to position [416, 0]
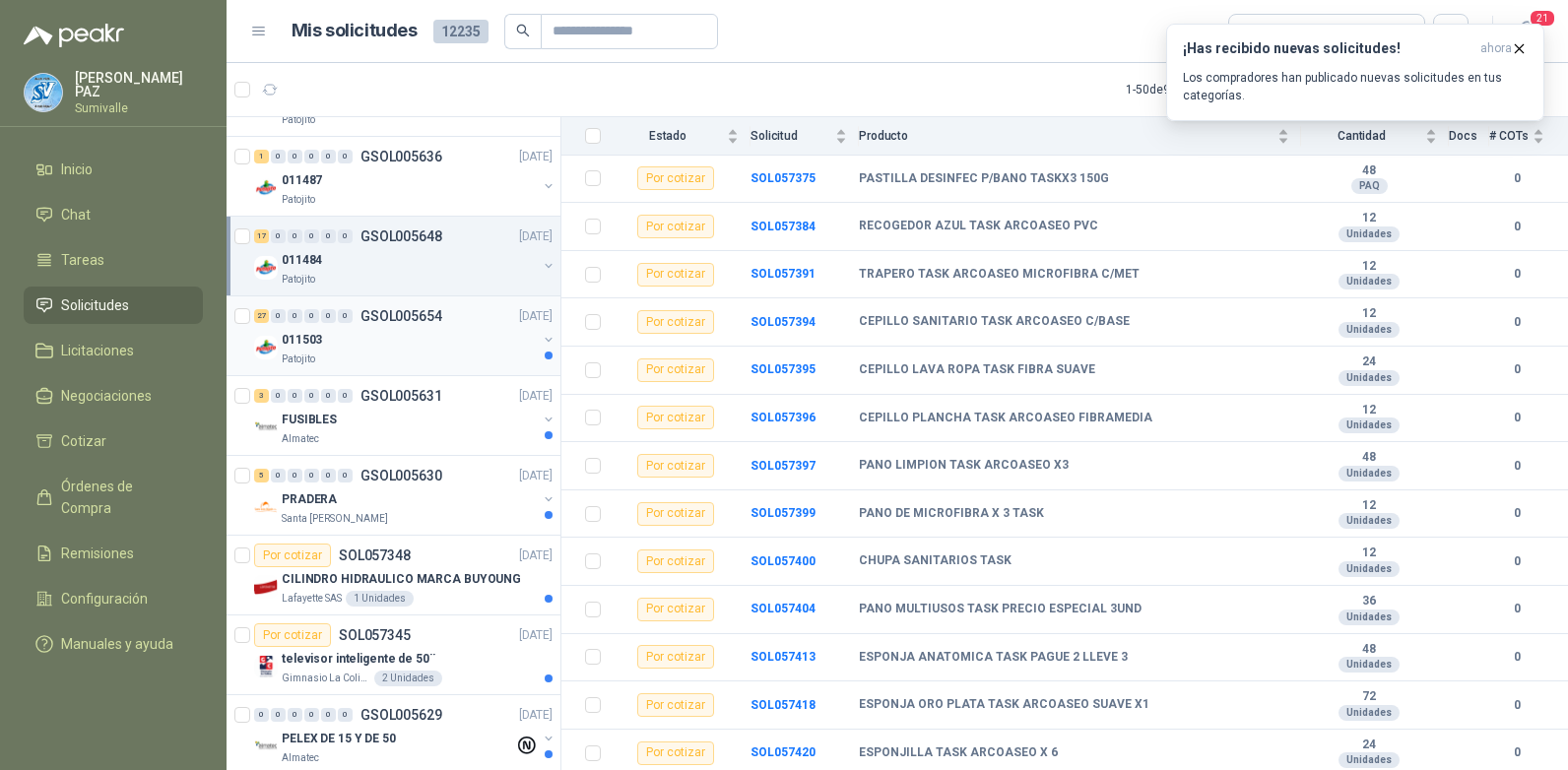
click at [364, 338] on div "011503" at bounding box center [408, 340] width 255 height 24
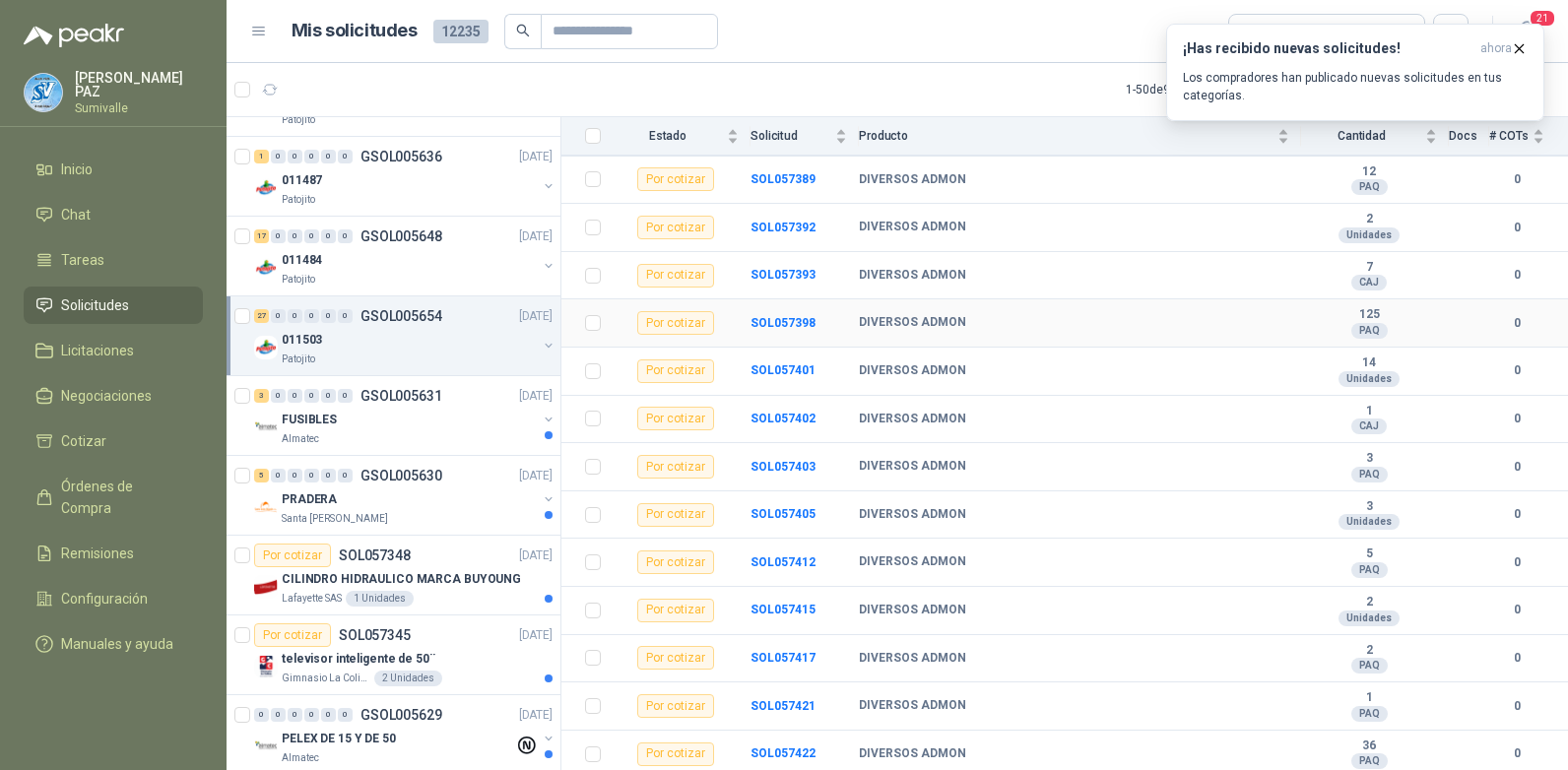
scroll to position [895, 0]
click at [438, 432] on div "Almatec" at bounding box center [408, 439] width 255 height 16
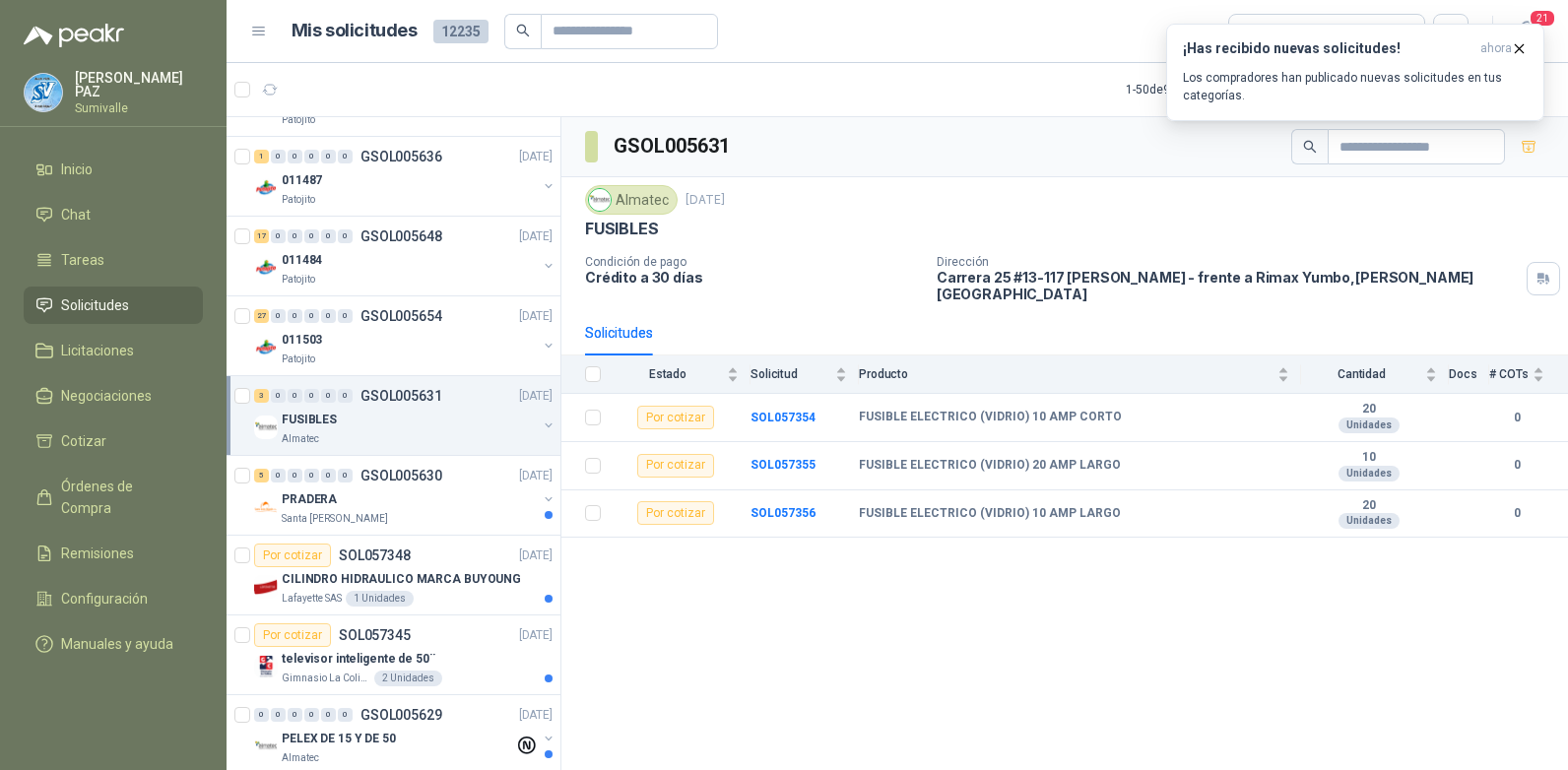
click at [412, 421] on div "FUSIBLES" at bounding box center [408, 419] width 255 height 24
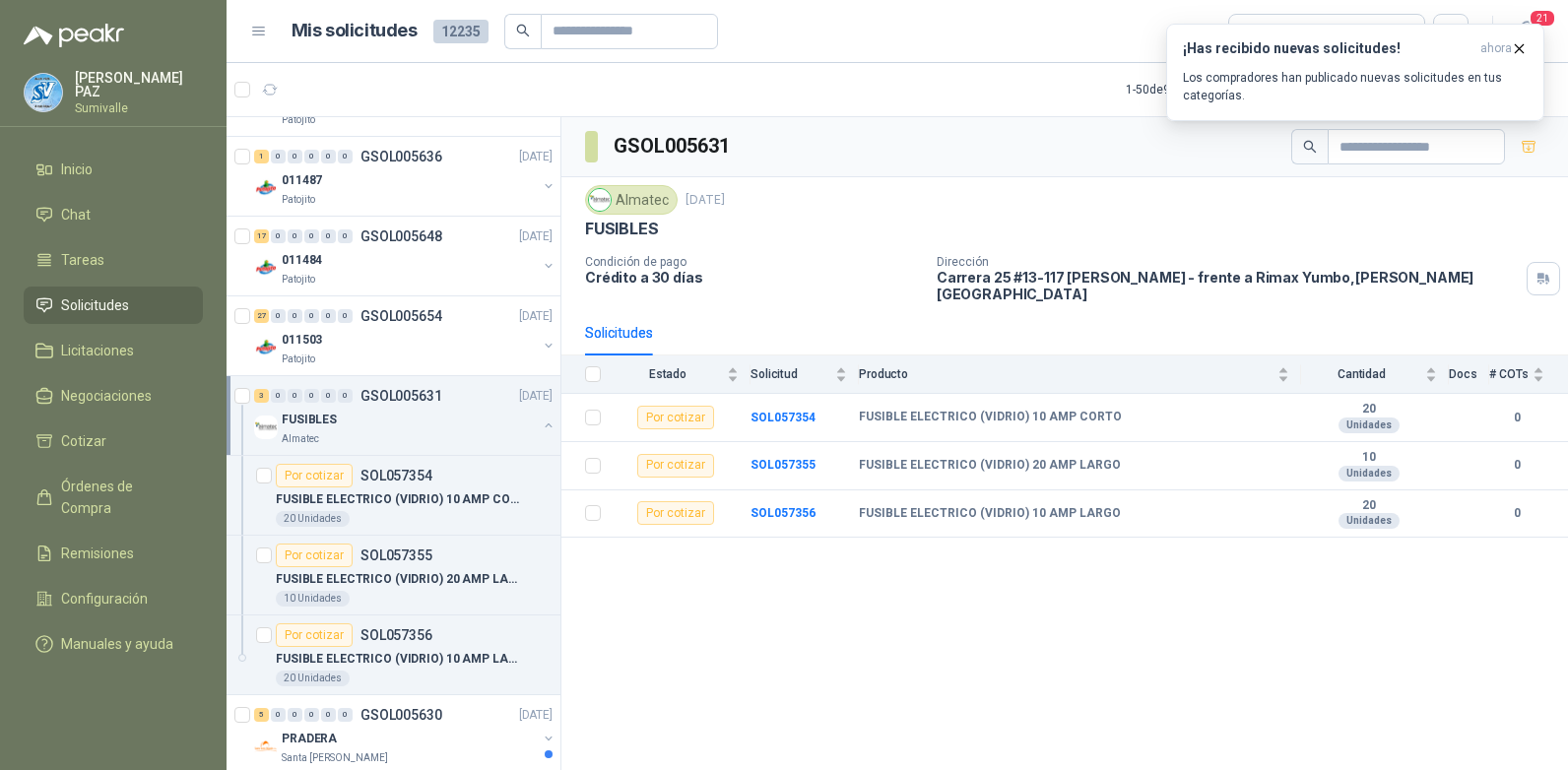
click at [400, 425] on div "FUSIBLES" at bounding box center [408, 419] width 255 height 24
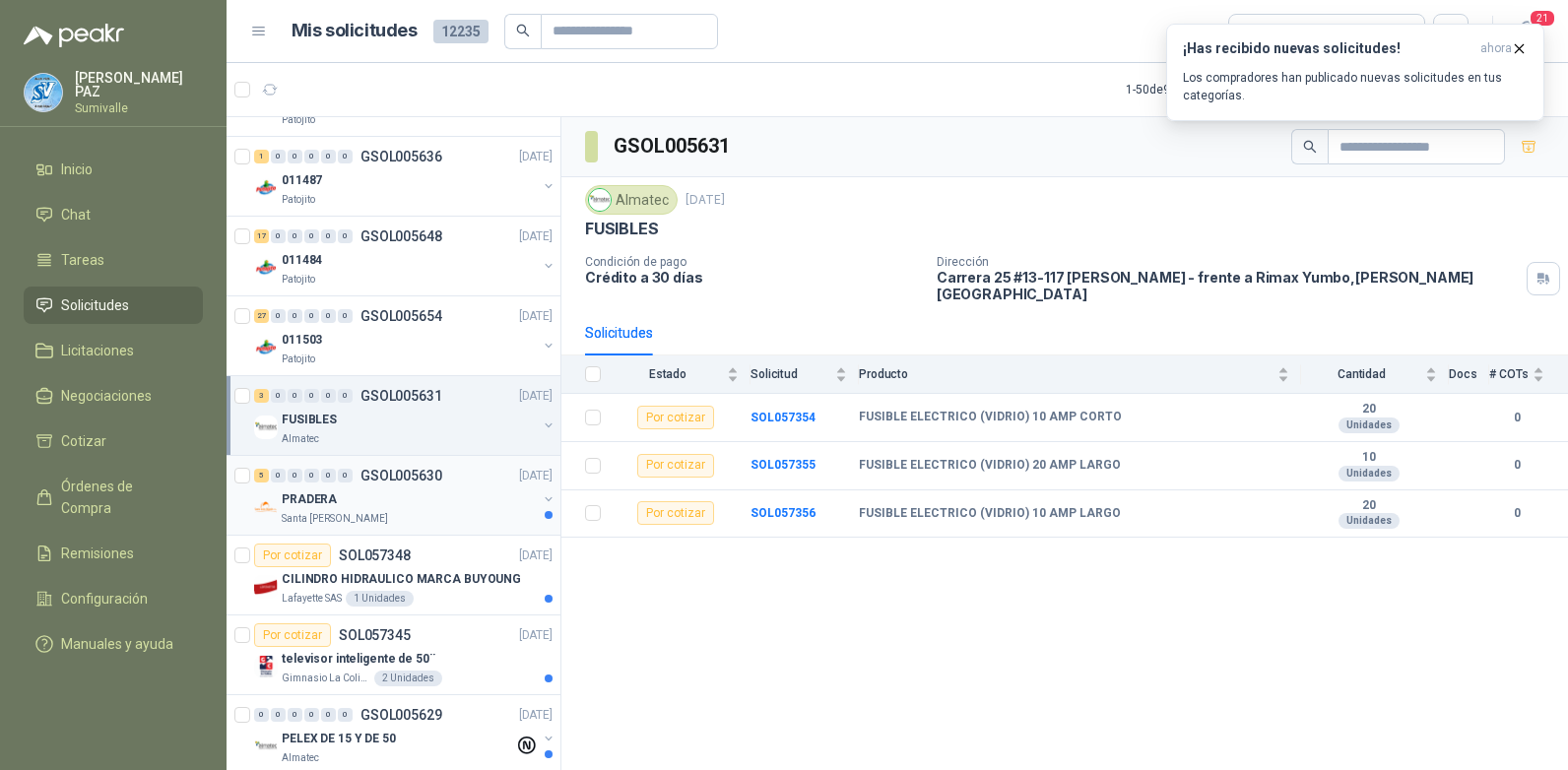
click at [416, 511] on div "Santa [PERSON_NAME]" at bounding box center [408, 519] width 255 height 16
